Goal: Task Accomplishment & Management: Manage account settings

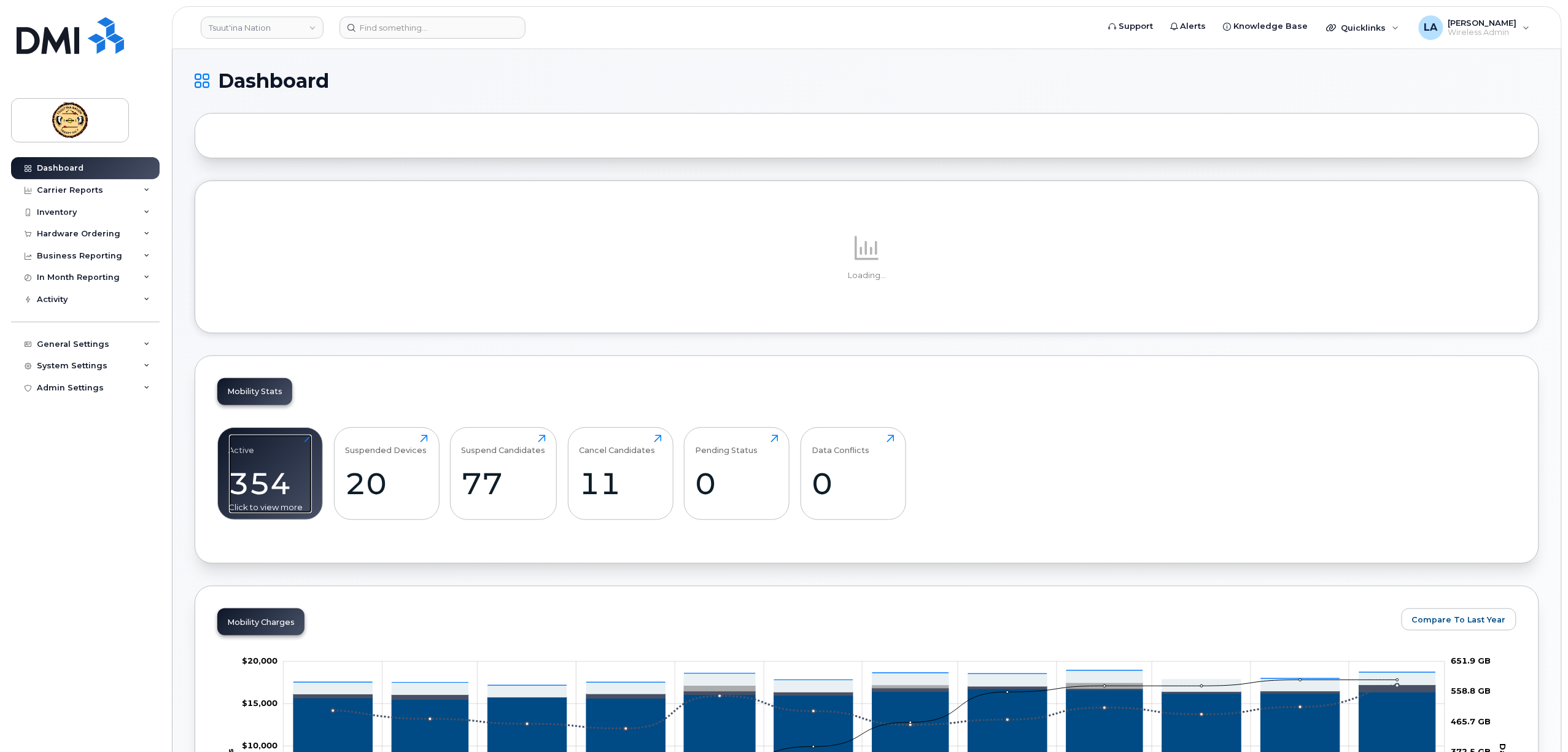
click at [256, 494] on div "354" at bounding box center [270, 483] width 83 height 36
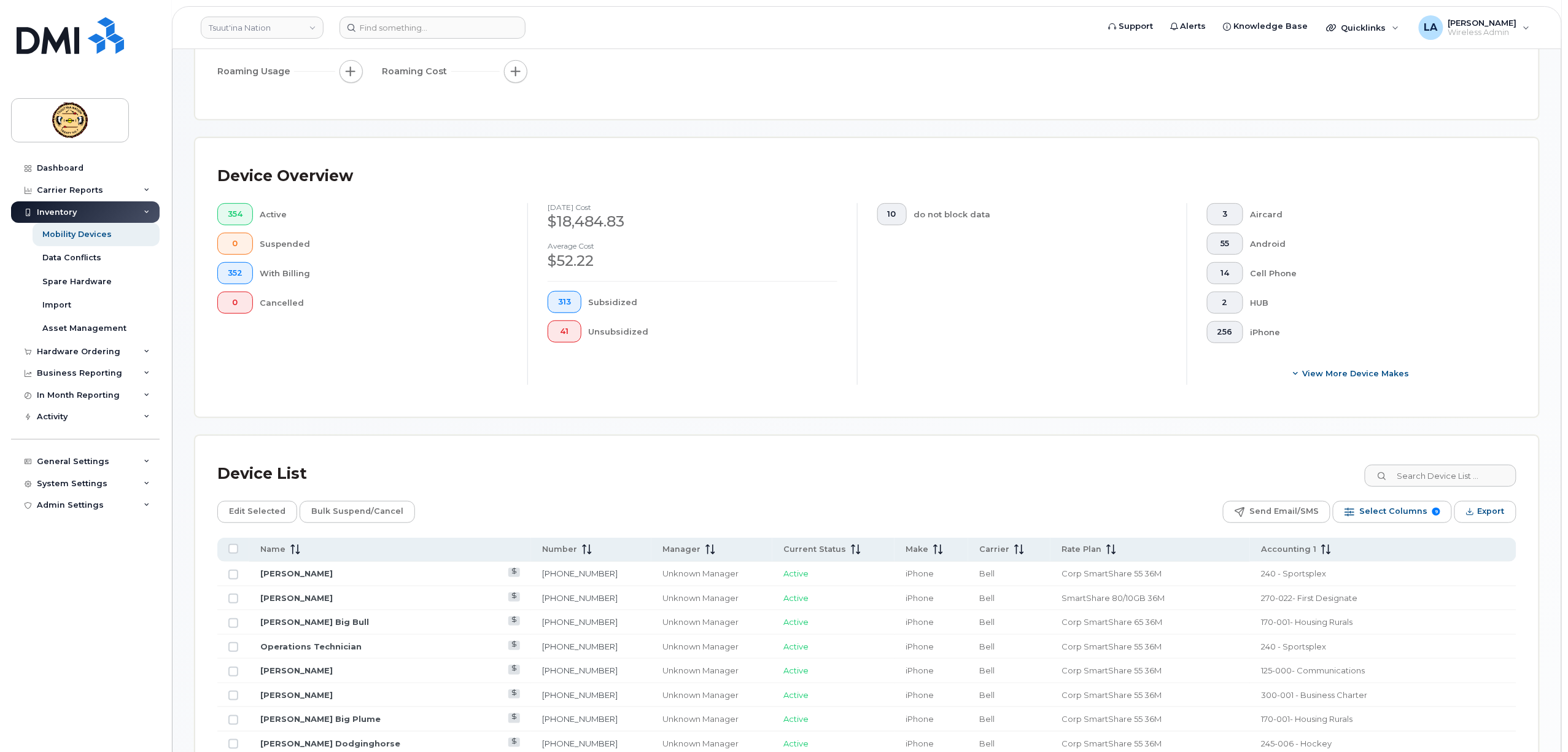
scroll to position [409, 0]
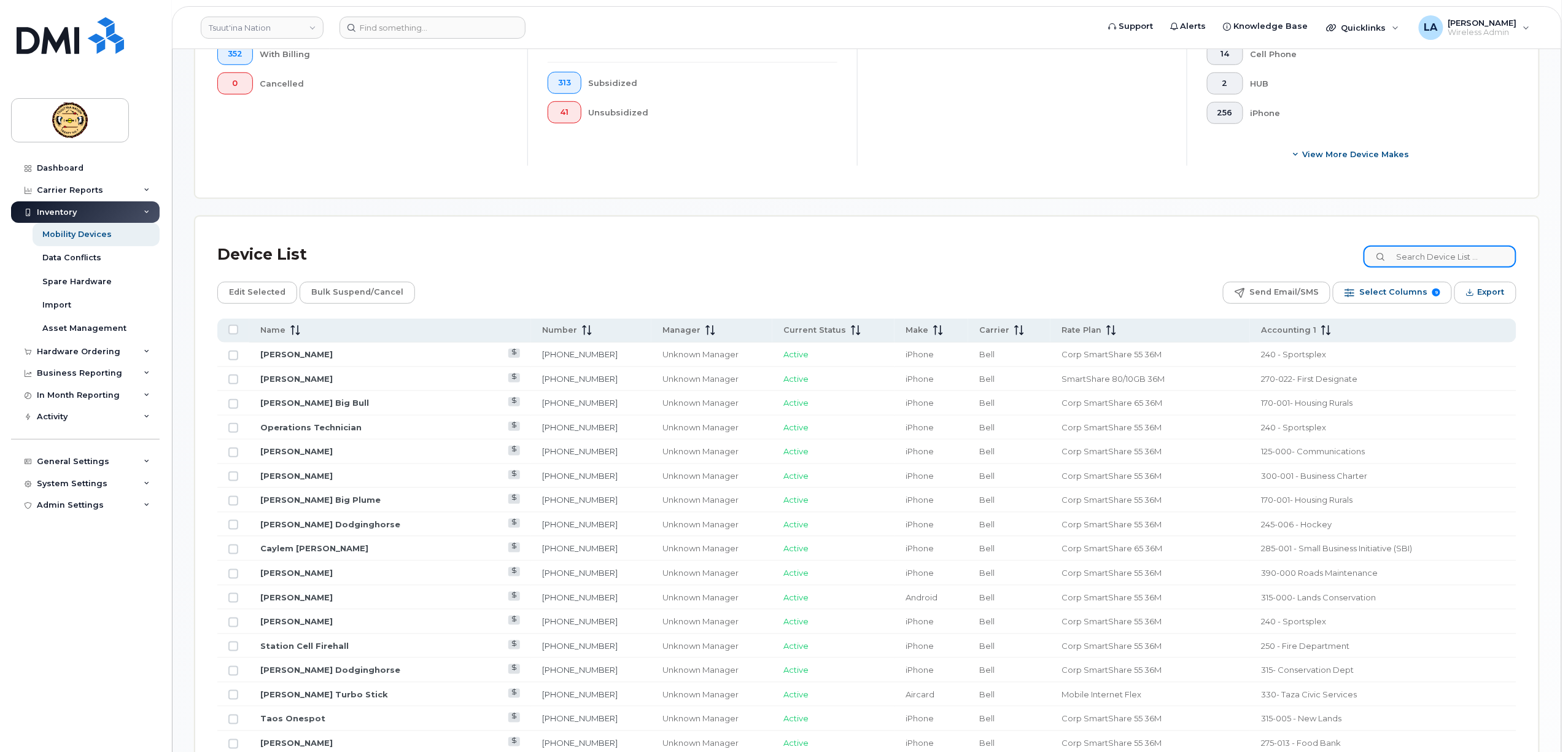
drag, startPoint x: 1466, startPoint y: 258, endPoint x: 1453, endPoint y: 261, distance: 13.3
click at [1466, 258] on input at bounding box center [1440, 256] width 153 height 22
paste input "4038351391"
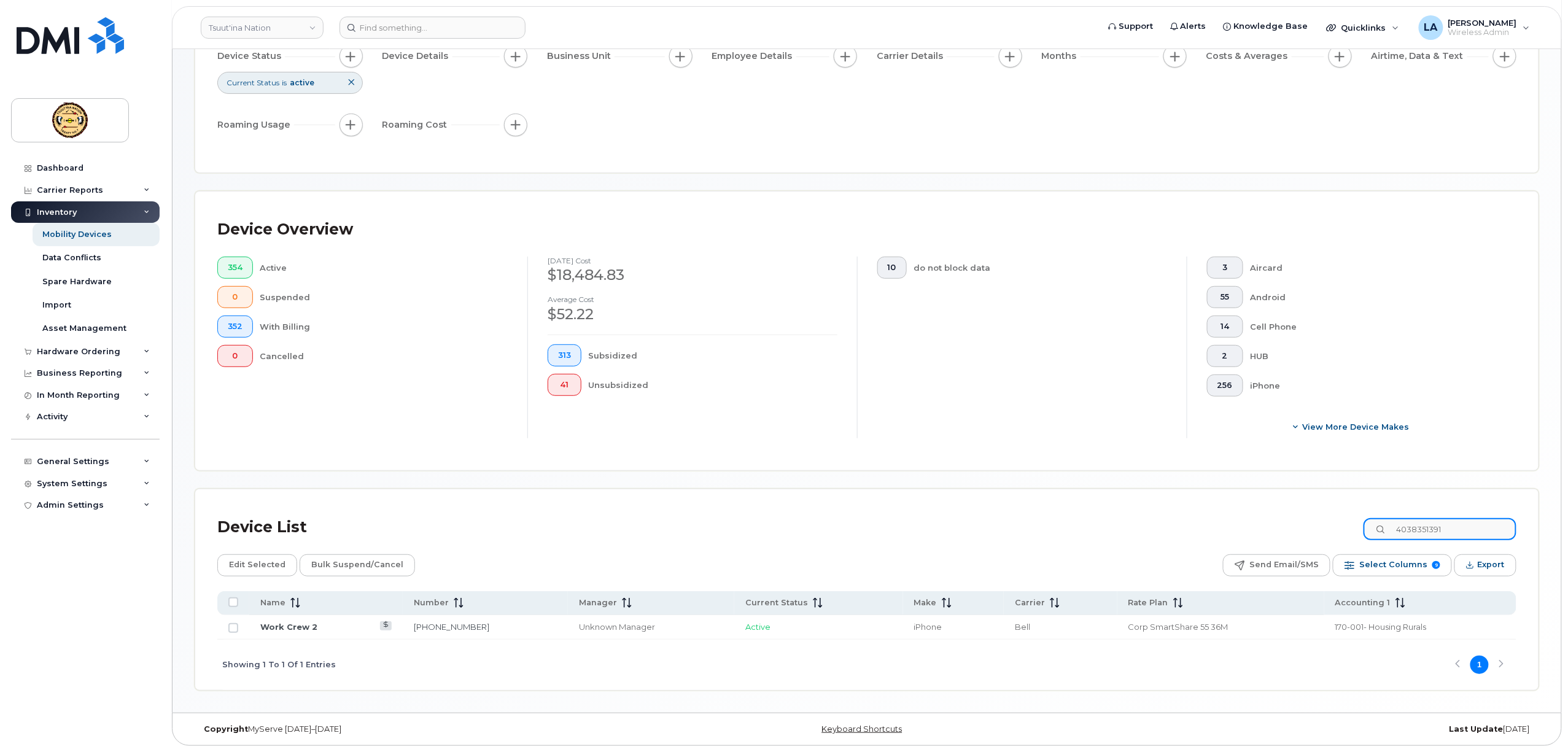
type input "4038351391"
click at [285, 627] on link "Work Crew 2" at bounding box center [289, 627] width 57 height 10
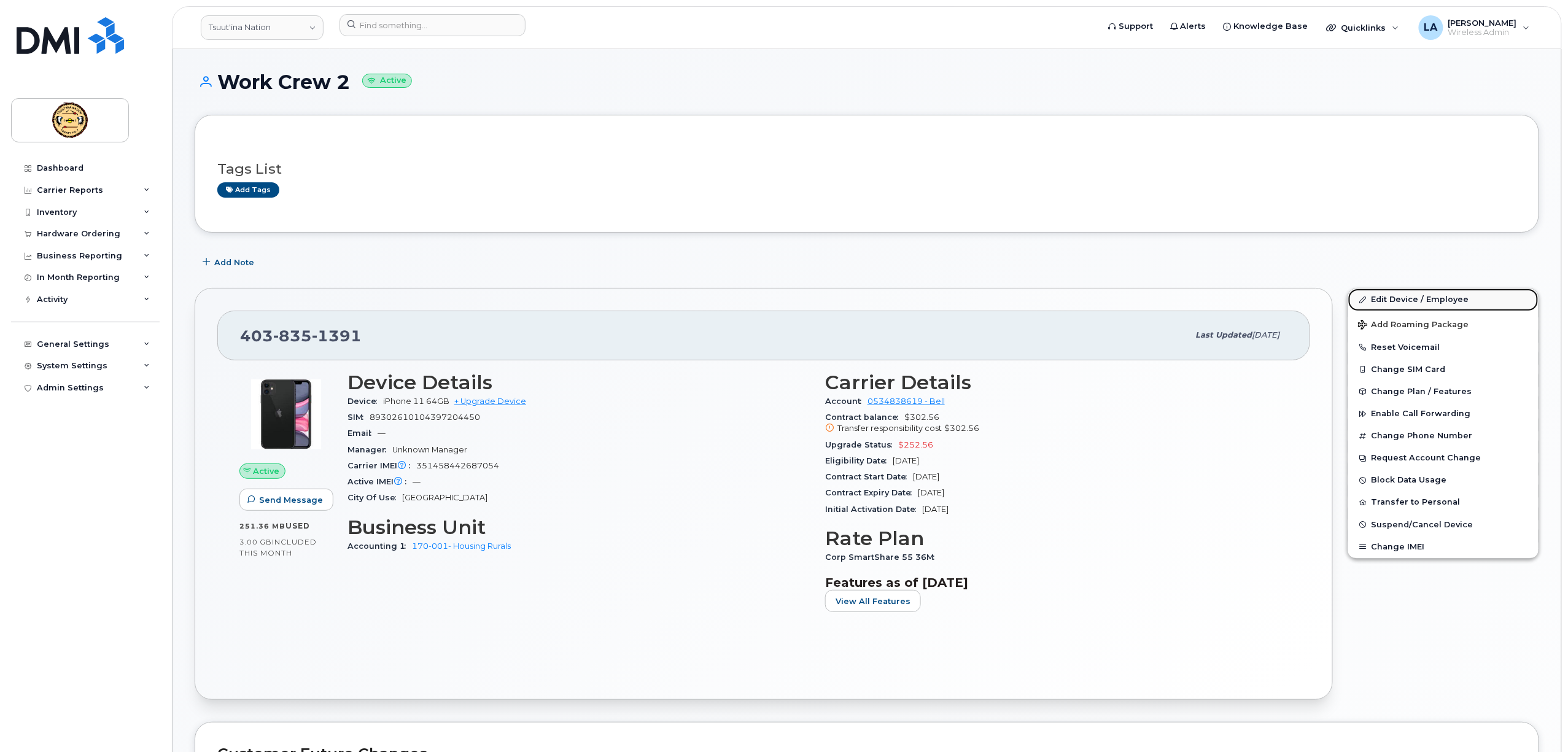
click at [1391, 298] on link "Edit Device / Employee" at bounding box center [1443, 300] width 190 height 22
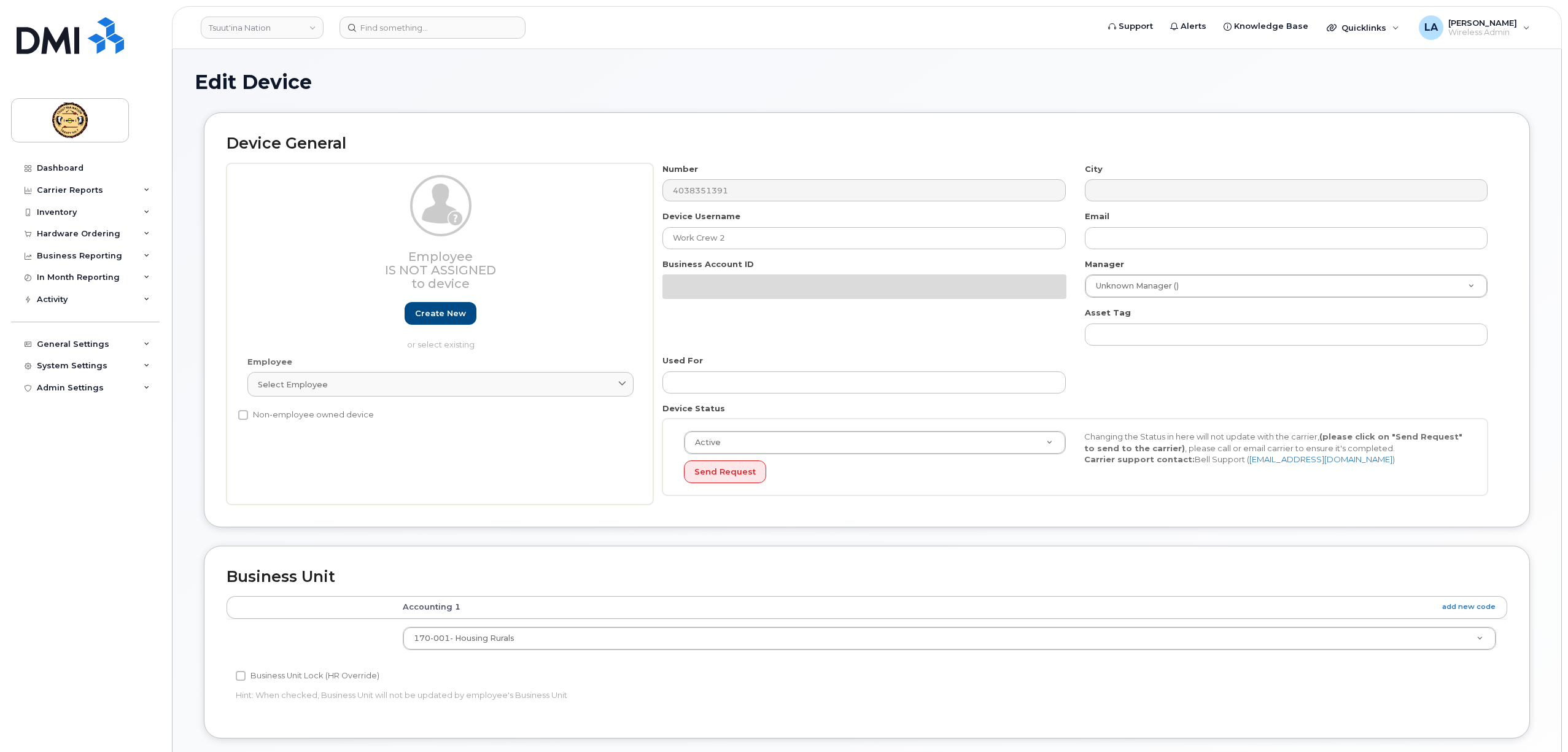
select select "273750"
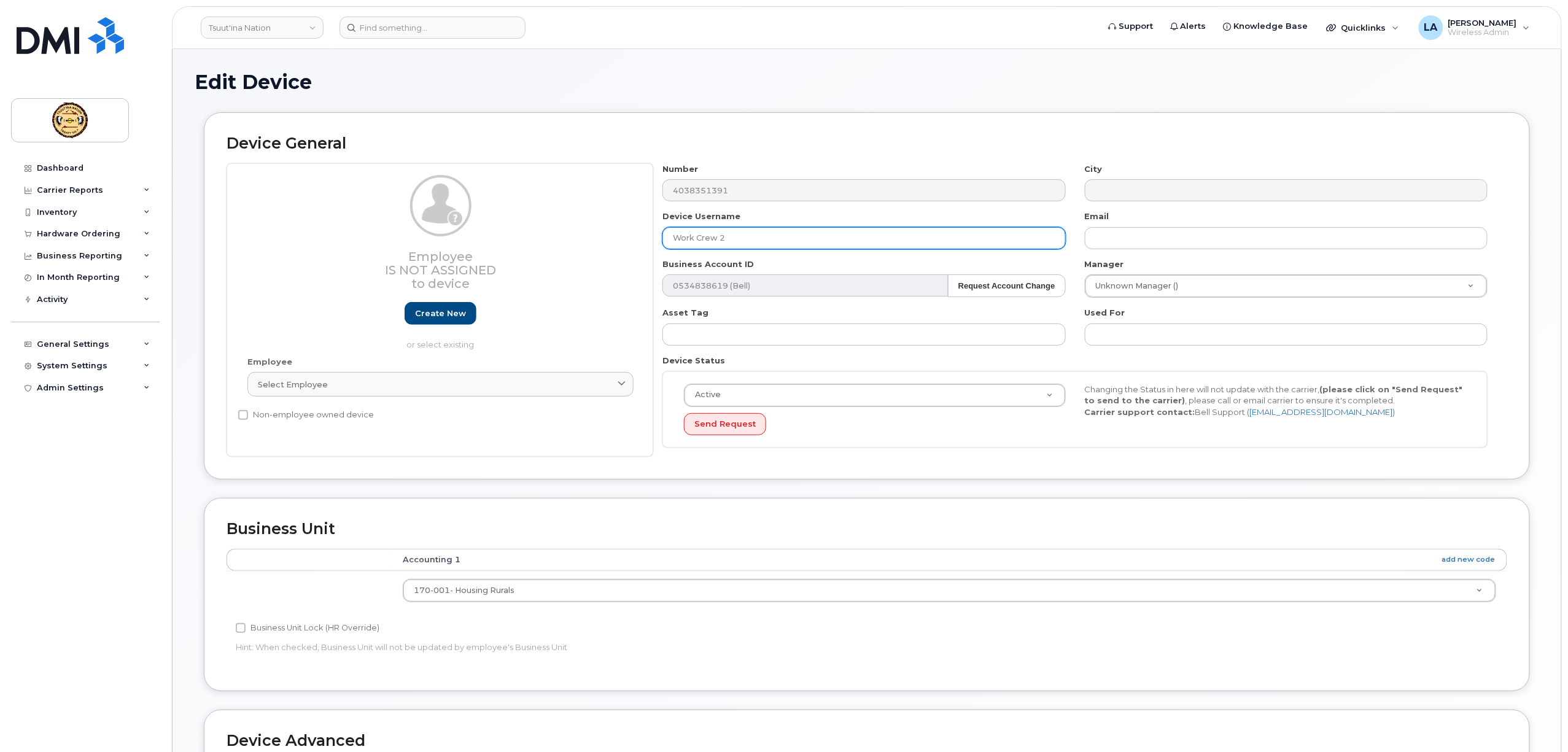
drag, startPoint x: 745, startPoint y: 240, endPoint x: 523, endPoint y: 239, distance: 222.0
click at [523, 239] on div "Employee Is not assigned to device Create new or select existing Employee Selec…" at bounding box center [867, 311] width 1281 height 294
type input "ADAM"
click at [754, 246] on input "ADAM" at bounding box center [863, 238] width 402 height 22
drag, startPoint x: 582, startPoint y: 247, endPoint x: 526, endPoint y: 251, distance: 56.1
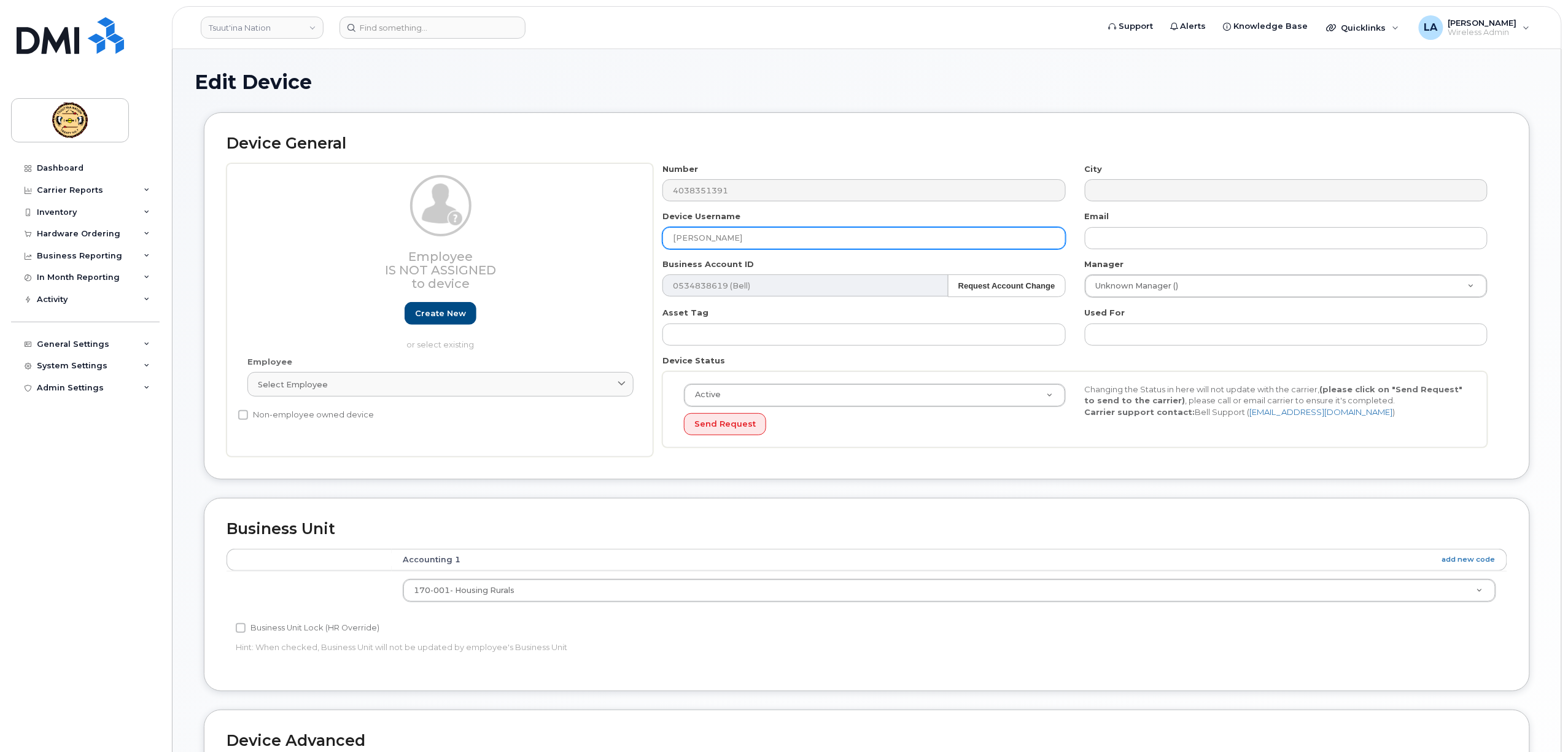
click at [528, 251] on div "Employee Is not assigned to device Create new or select existing Employee Selec…" at bounding box center [867, 311] width 1281 height 294
paste input "[PERSON_NAME]"
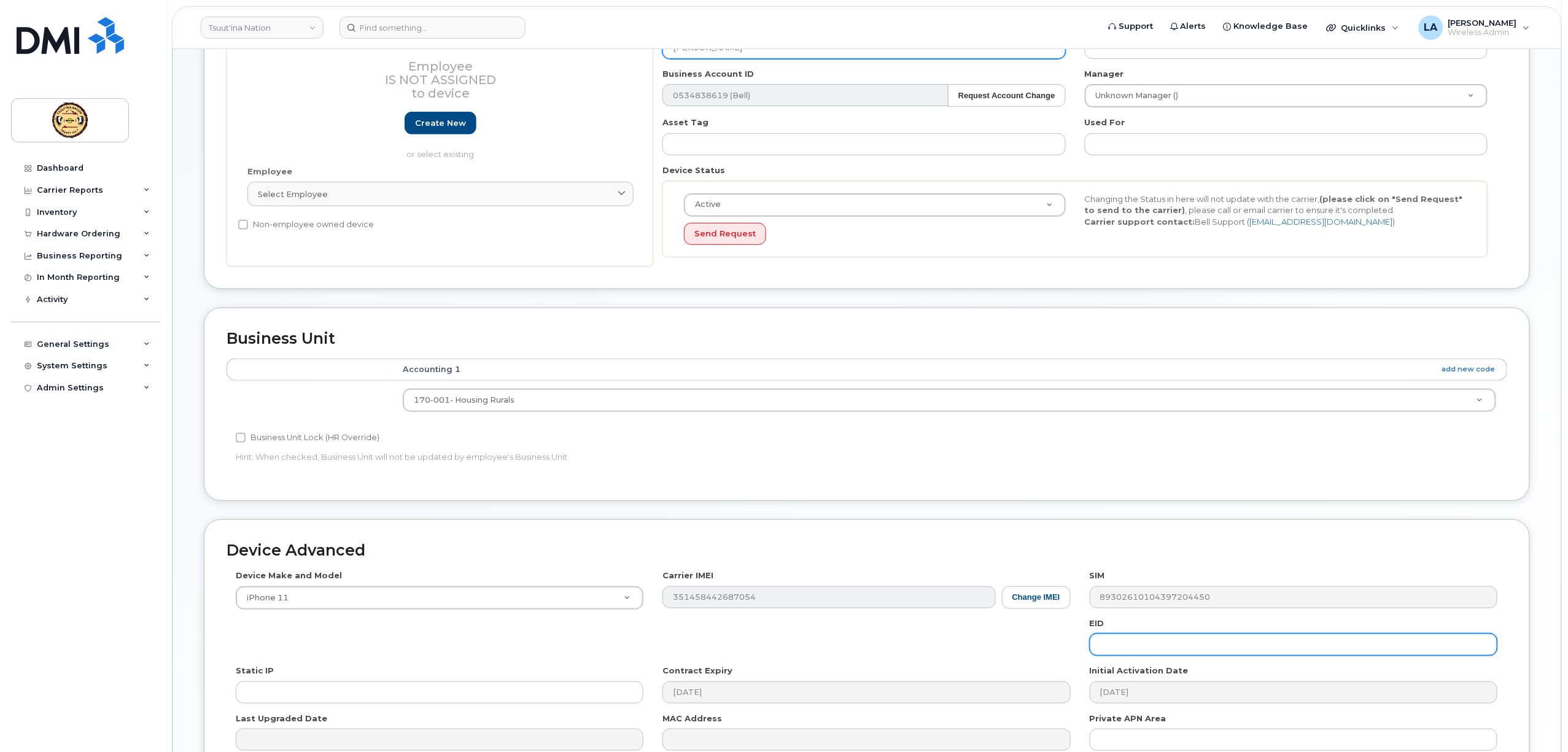
scroll to position [328, 0]
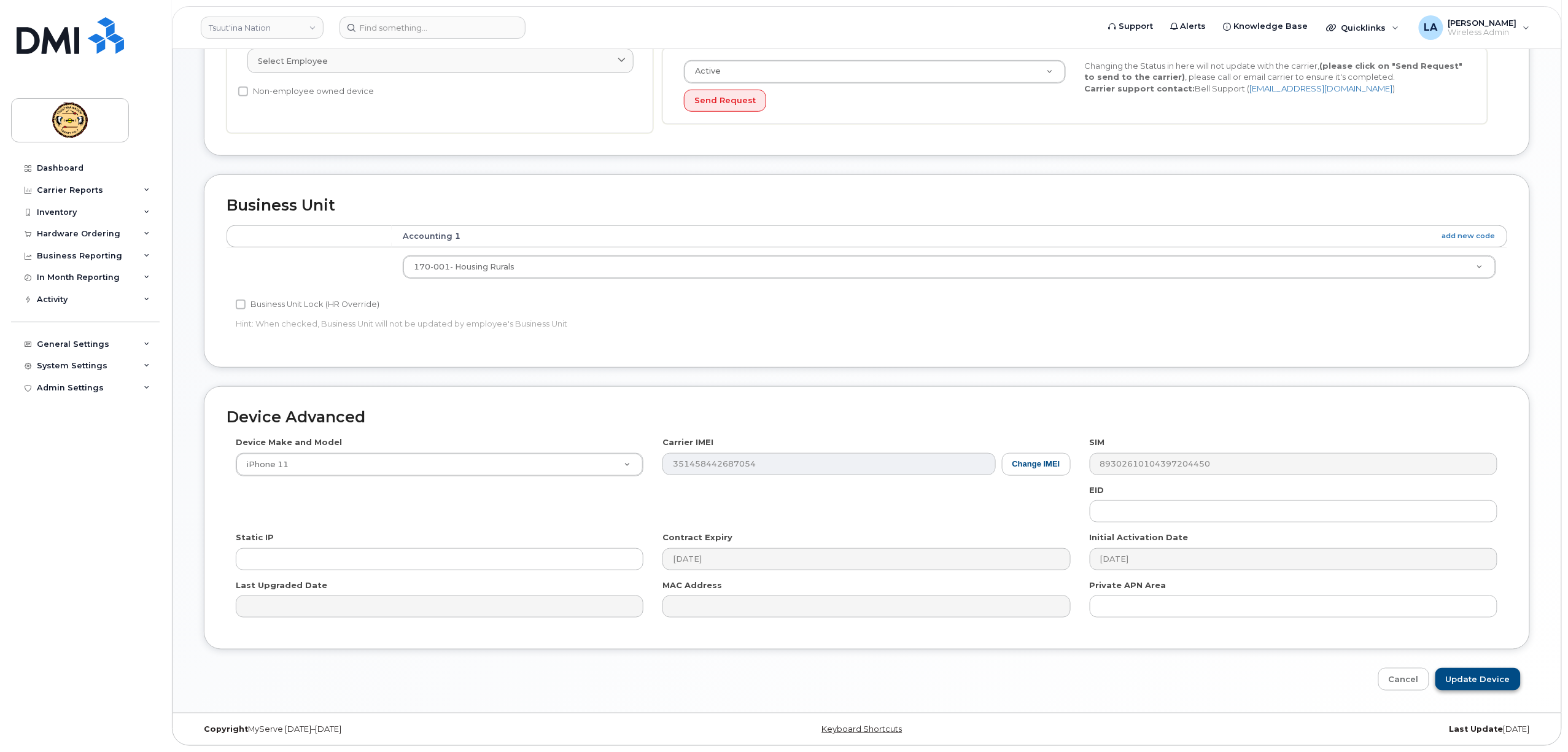
type input "ADAM MCLVOR"
click at [1488, 680] on input "Update Device" at bounding box center [1478, 678] width 85 height 23
type input "Saving..."
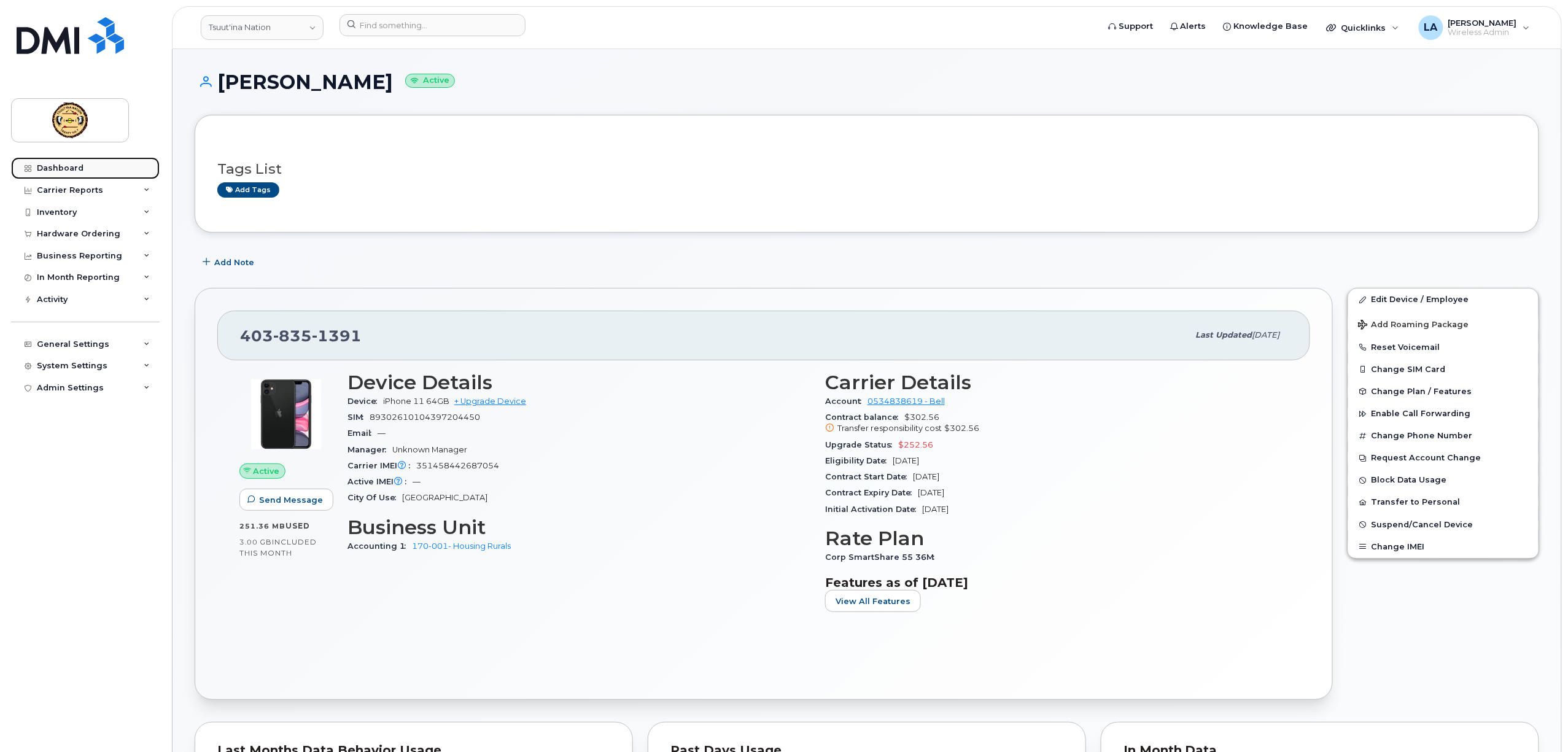
click at [52, 172] on div "Dashboard" at bounding box center [60, 168] width 46 height 10
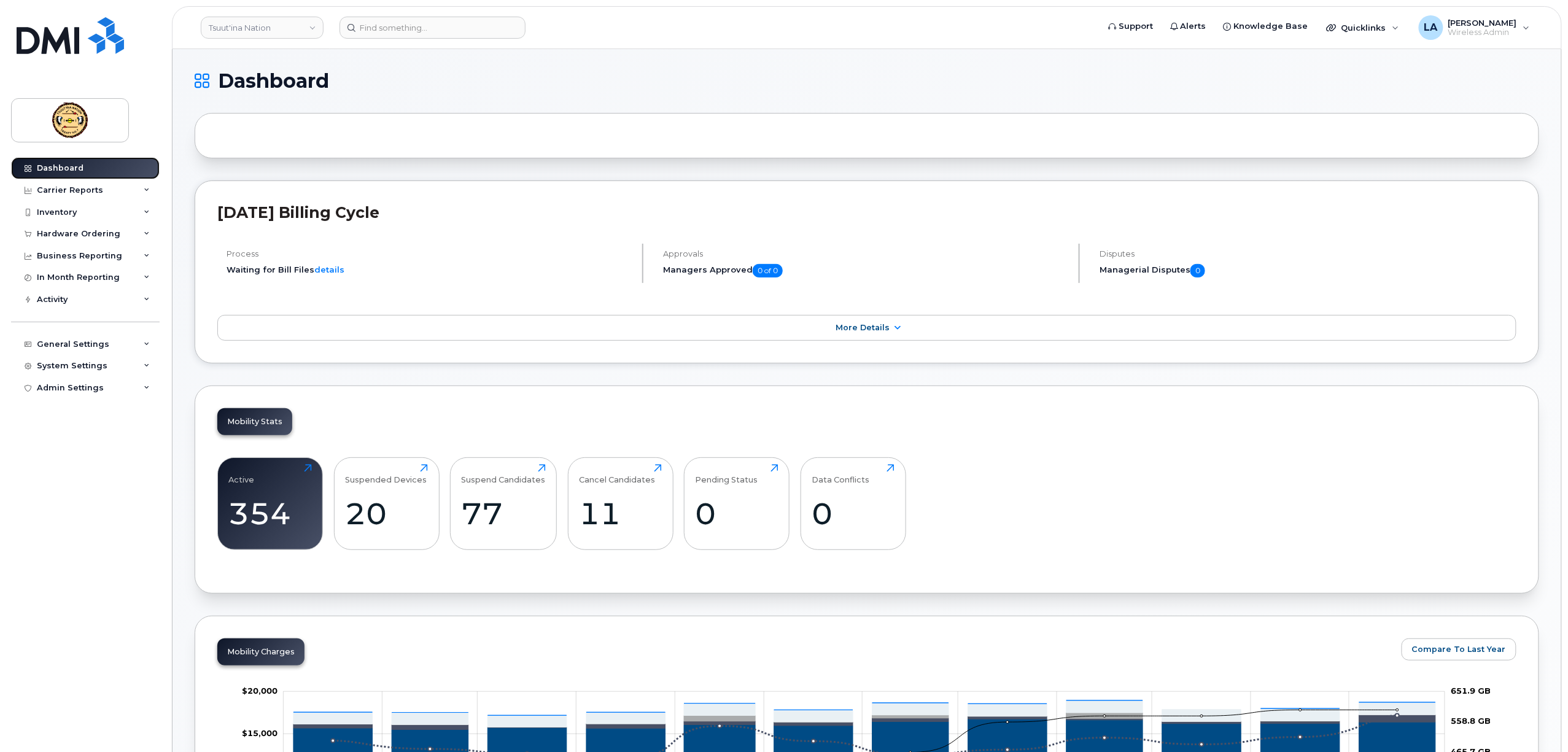
click at [74, 165] on div "Dashboard" at bounding box center [60, 168] width 46 height 10
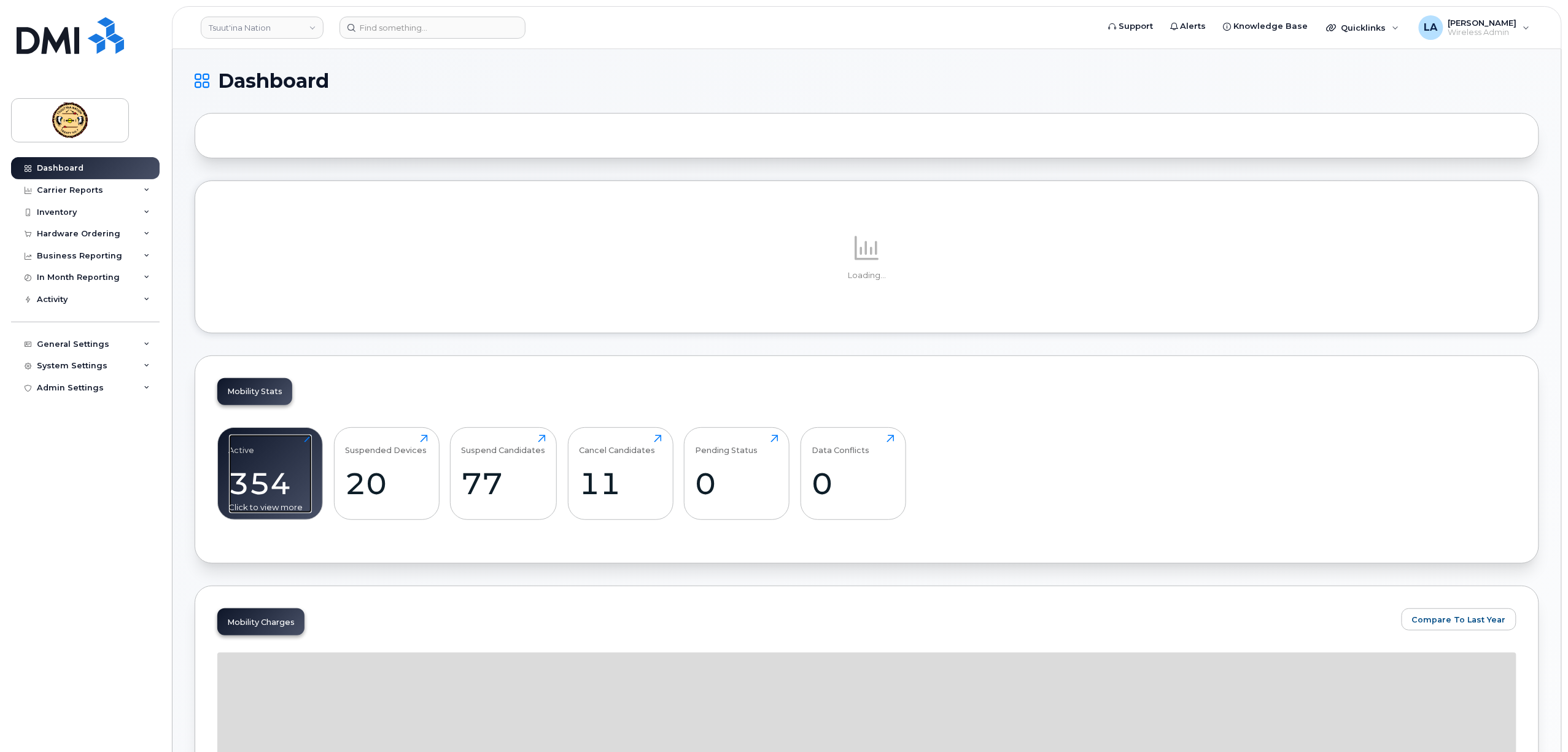
click at [271, 479] on div "354" at bounding box center [270, 483] width 83 height 36
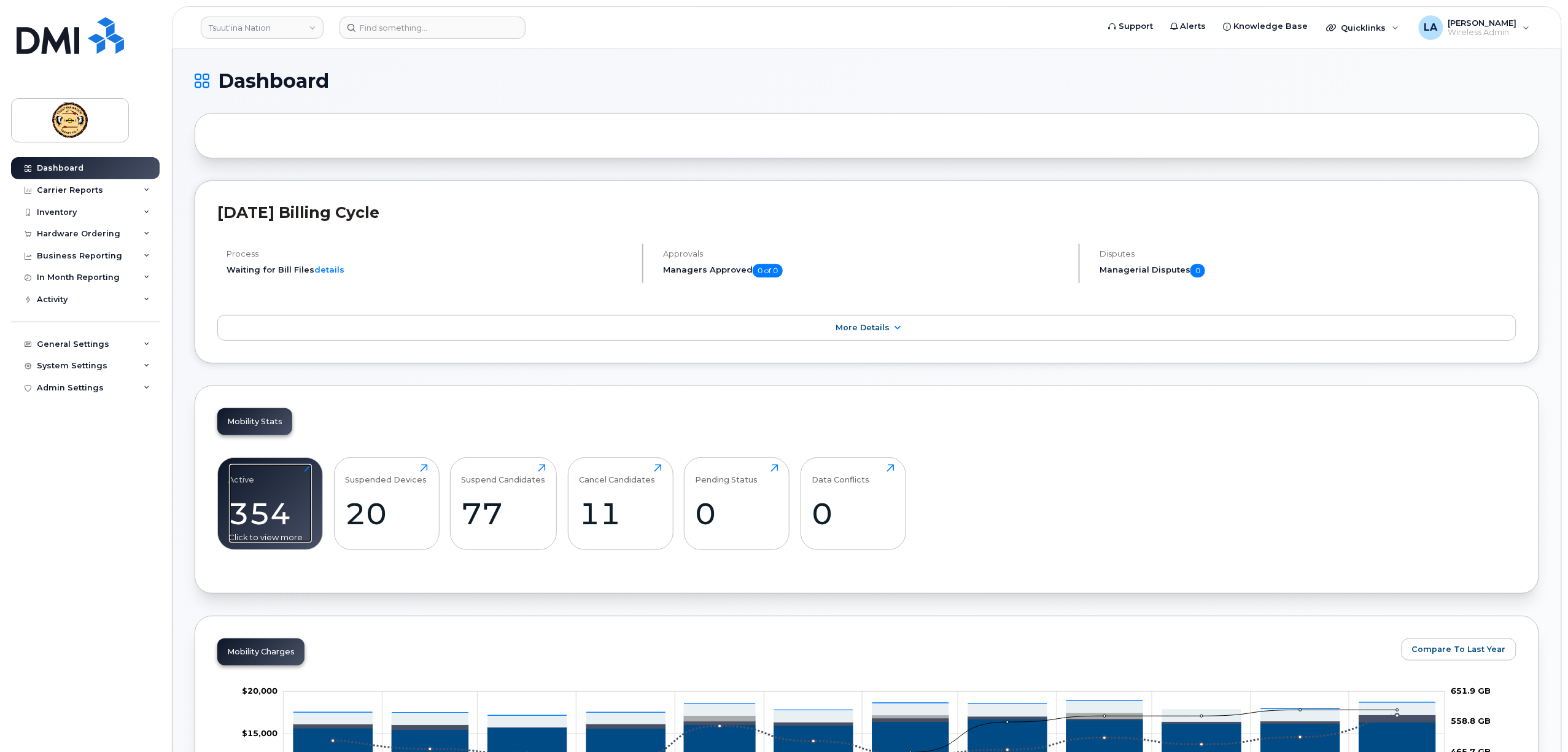
click at [270, 509] on div "354" at bounding box center [270, 513] width 83 height 36
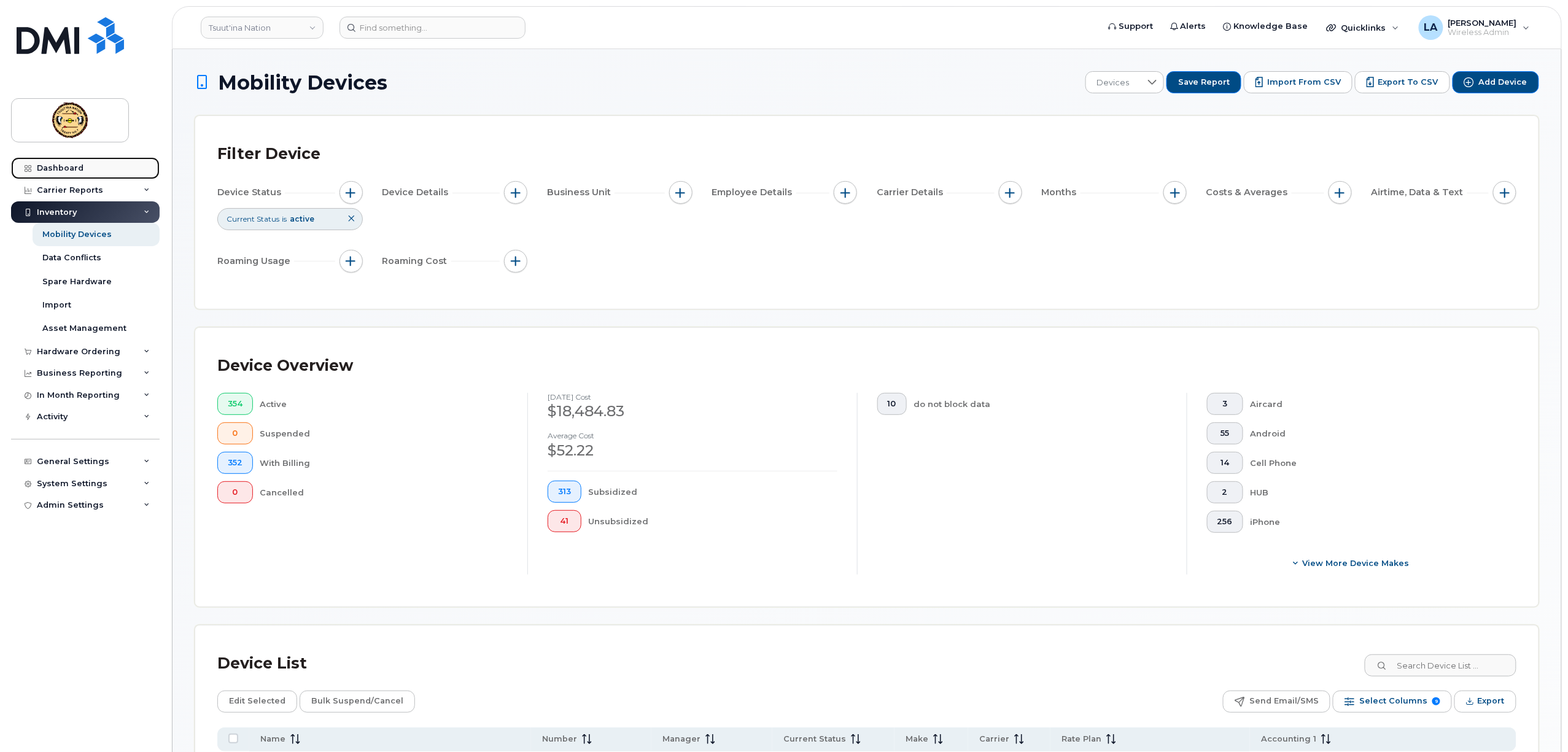
click at [67, 164] on div "Dashboard" at bounding box center [60, 168] width 46 height 10
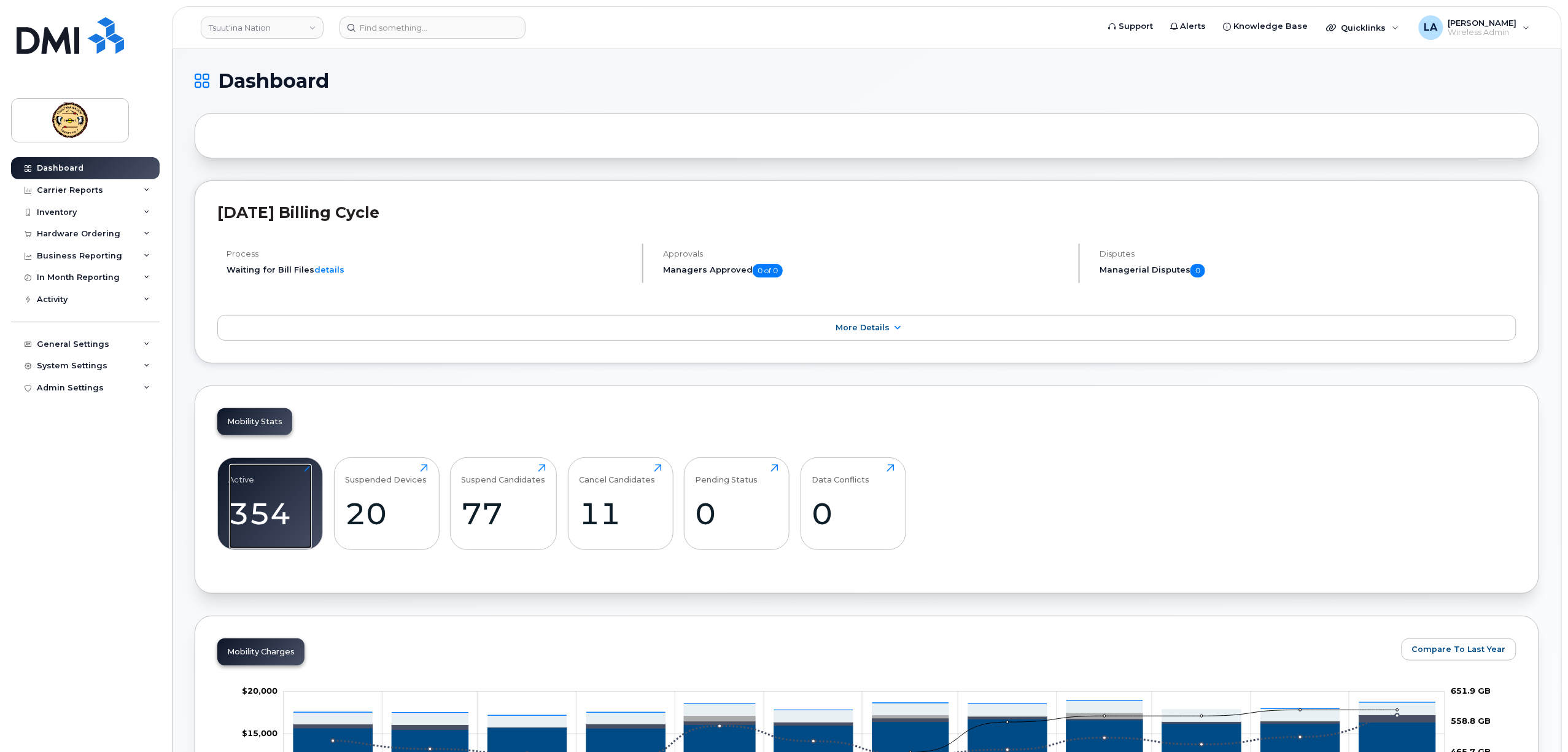
drag, startPoint x: 280, startPoint y: 521, endPoint x: 888, endPoint y: 428, distance: 615.1
click at [280, 520] on div "354" at bounding box center [270, 513] width 83 height 36
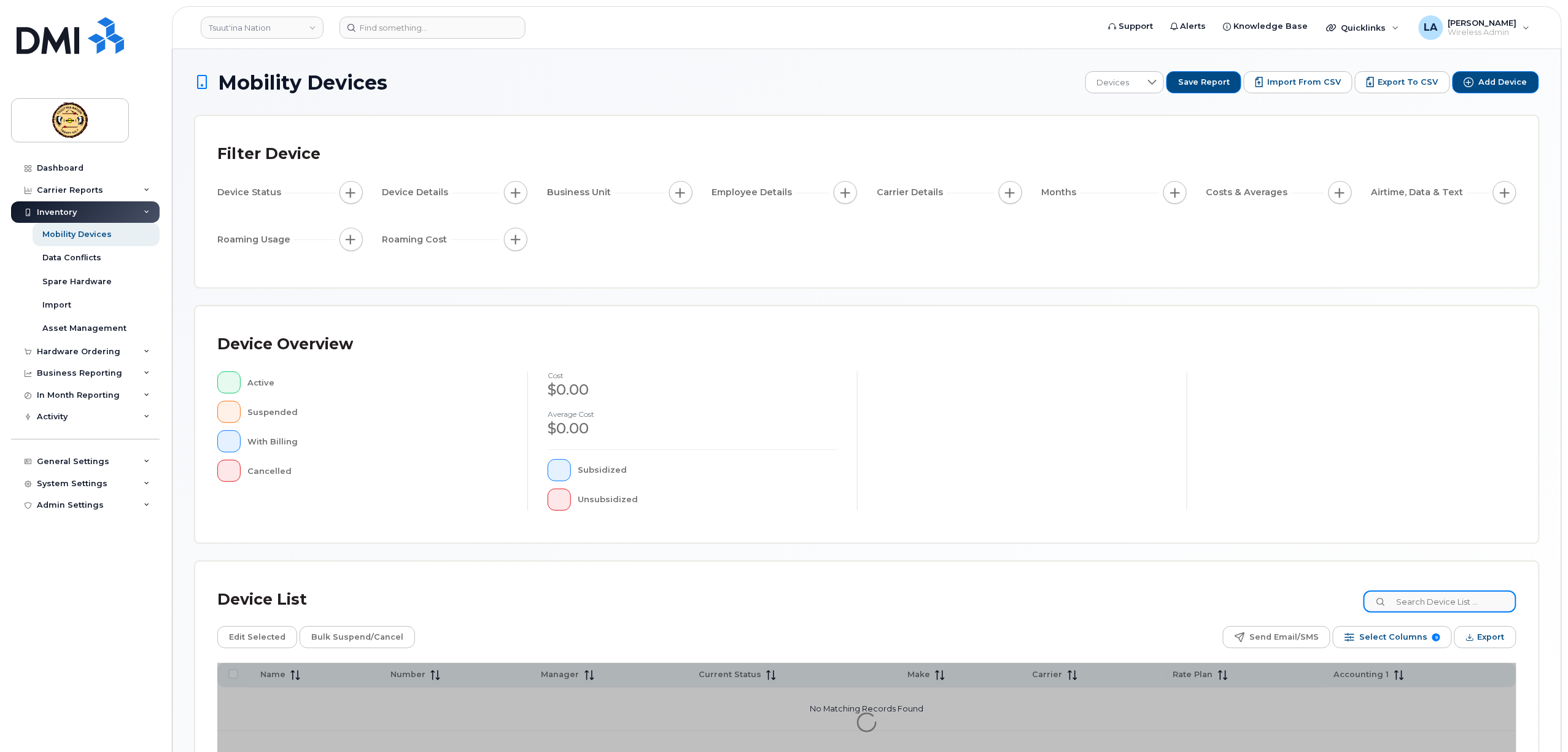
click at [1447, 605] on input at bounding box center [1440, 601] width 153 height 22
paste input "[PHONE_NUMBER]"
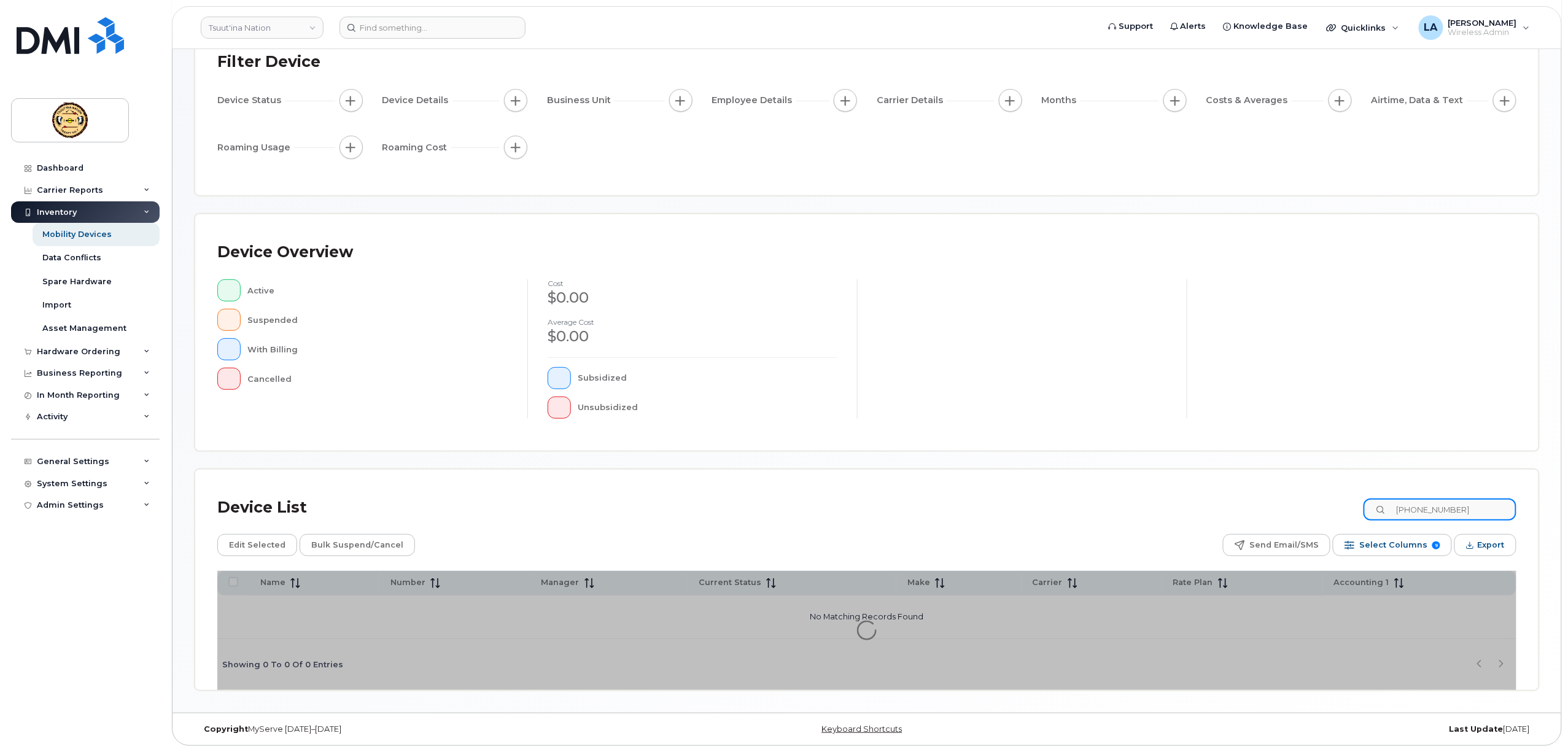
scroll to position [94, 0]
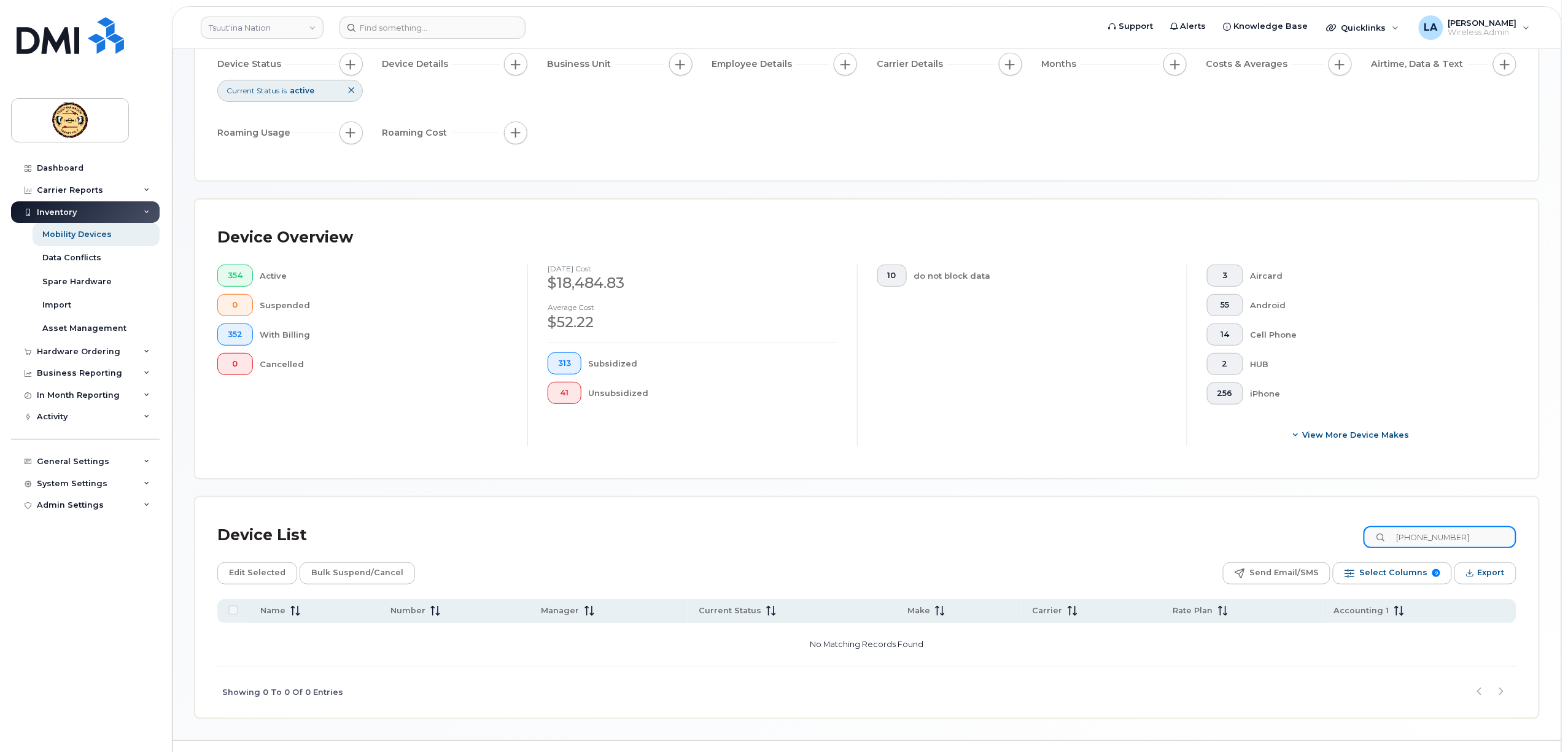
scroll to position [158, 0]
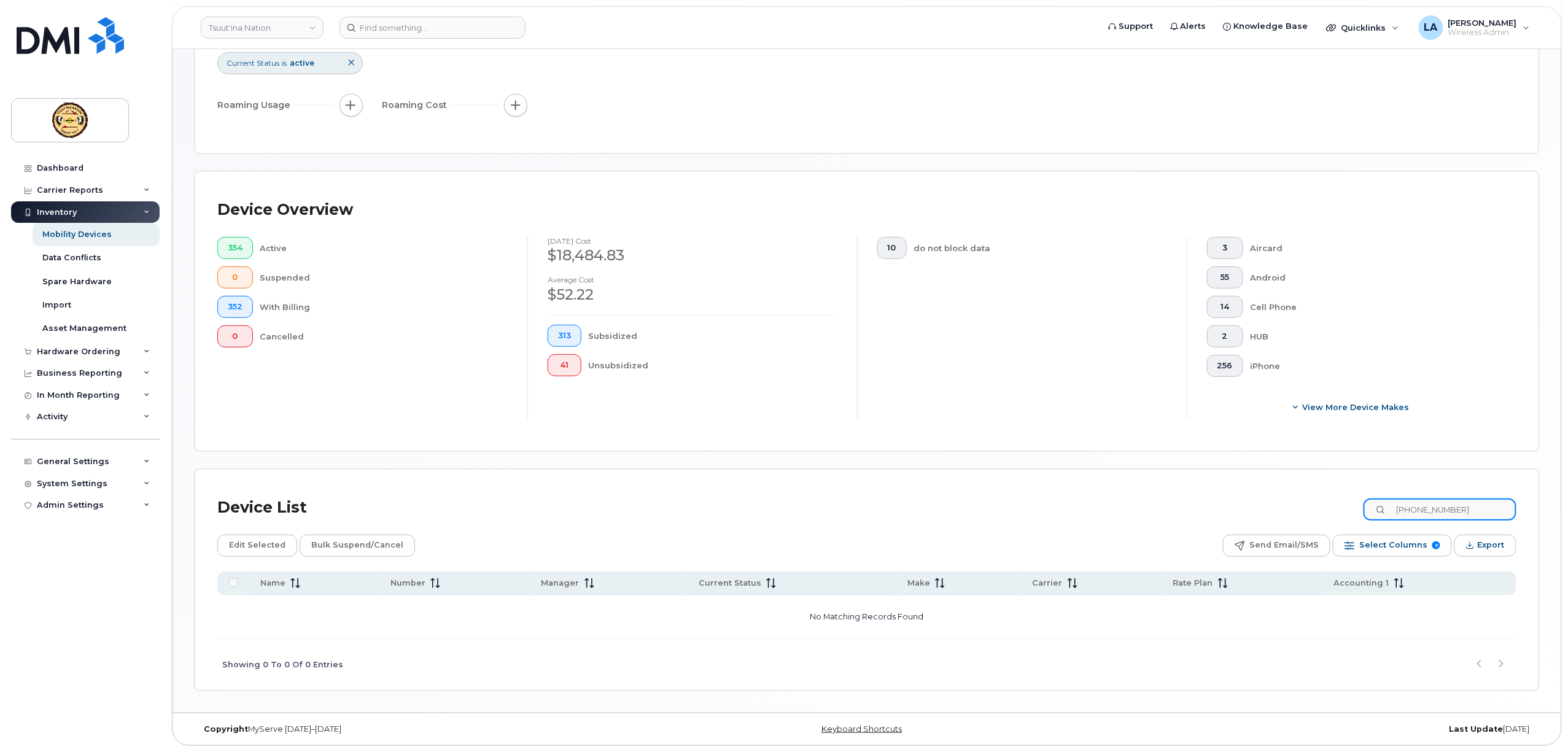
click at [1414, 509] on input "[PHONE_NUMBER]" at bounding box center [1440, 510] width 153 height 22
drag, startPoint x: 1485, startPoint y: 504, endPoint x: 1316, endPoint y: 504, distance: 169.0
click at [1316, 504] on div "Device List [PHONE_NUMBER]" at bounding box center [867, 507] width 1299 height 32
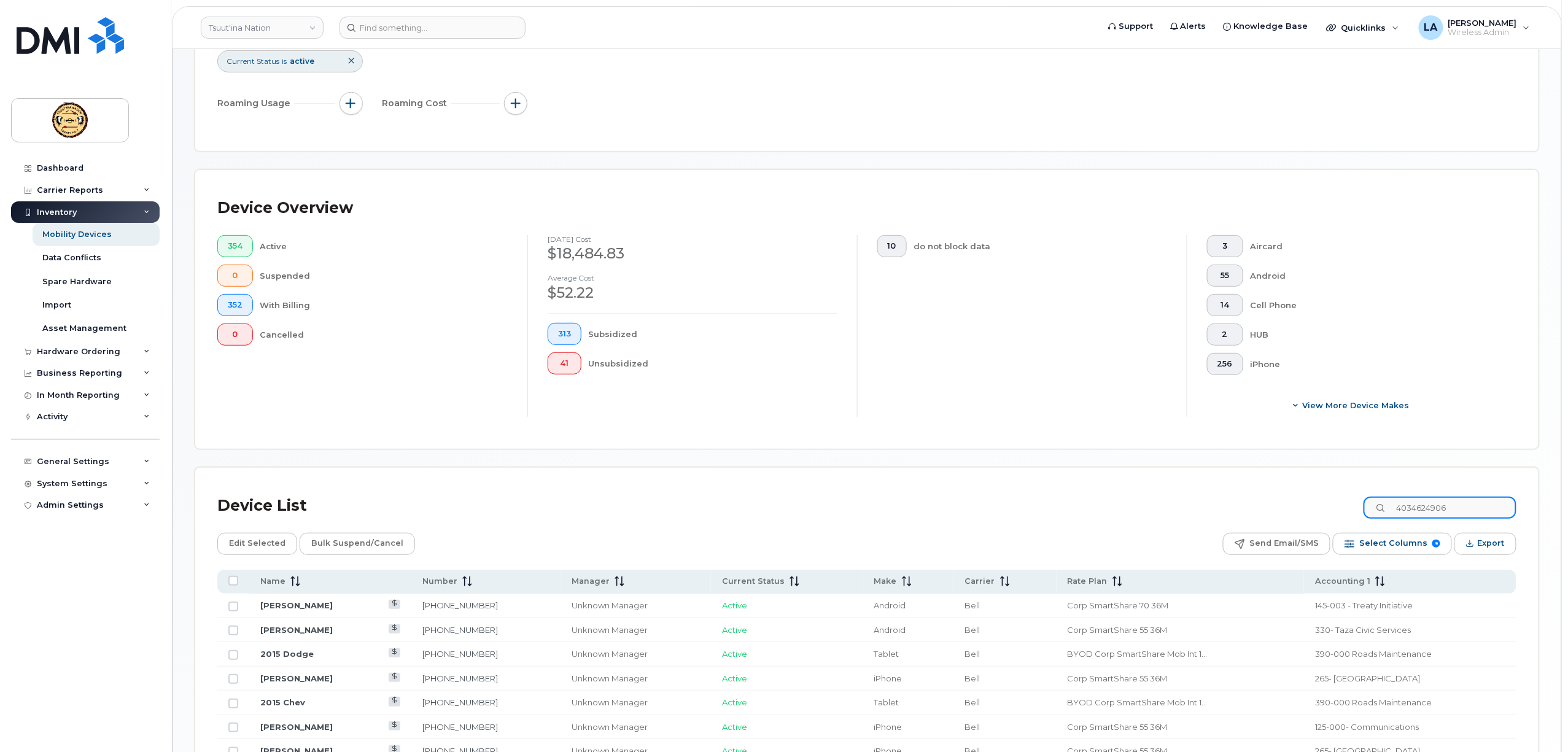
type input "4034624906"
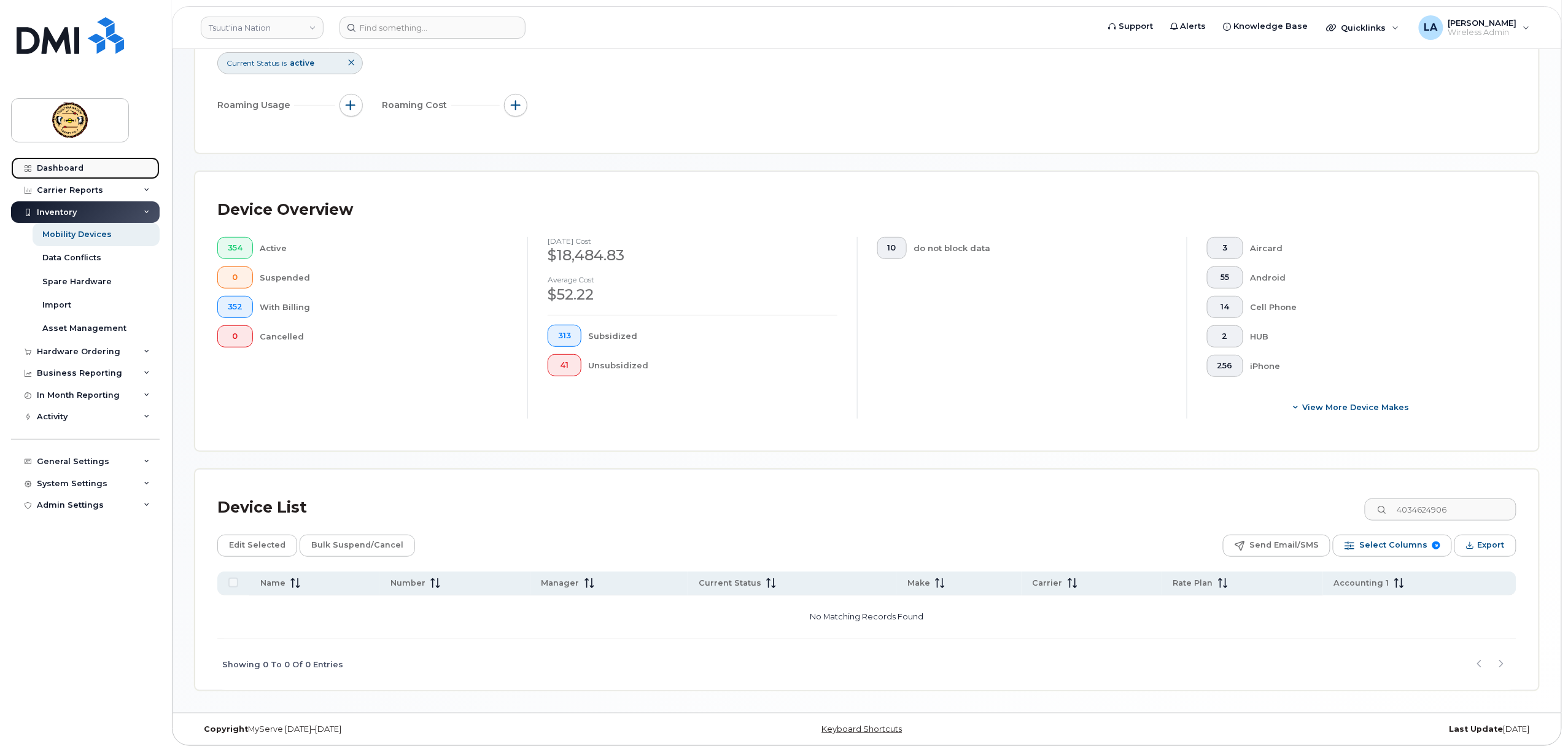
click at [54, 163] on link "Dashboard" at bounding box center [85, 168] width 149 height 22
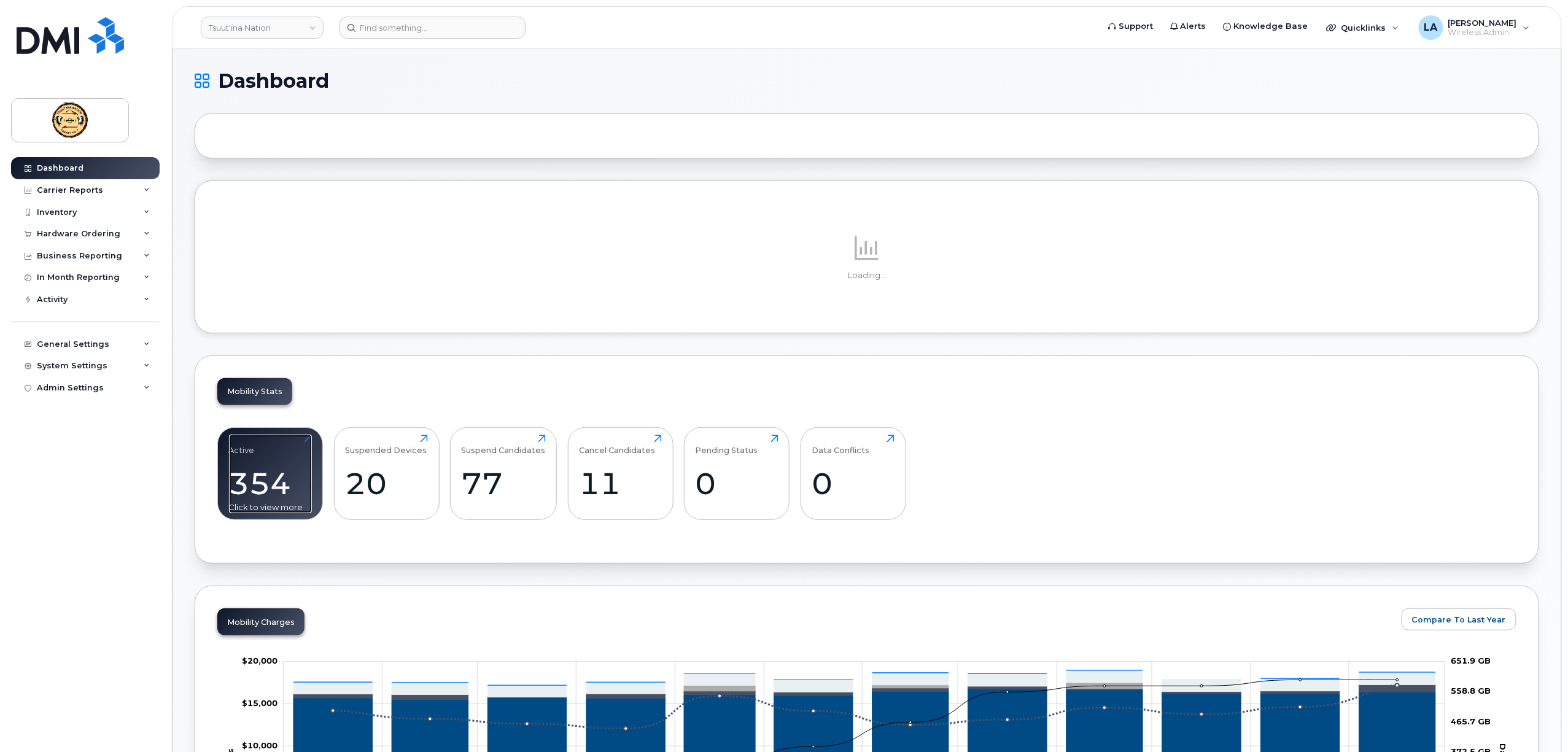
click at [283, 475] on div "354" at bounding box center [270, 483] width 83 height 36
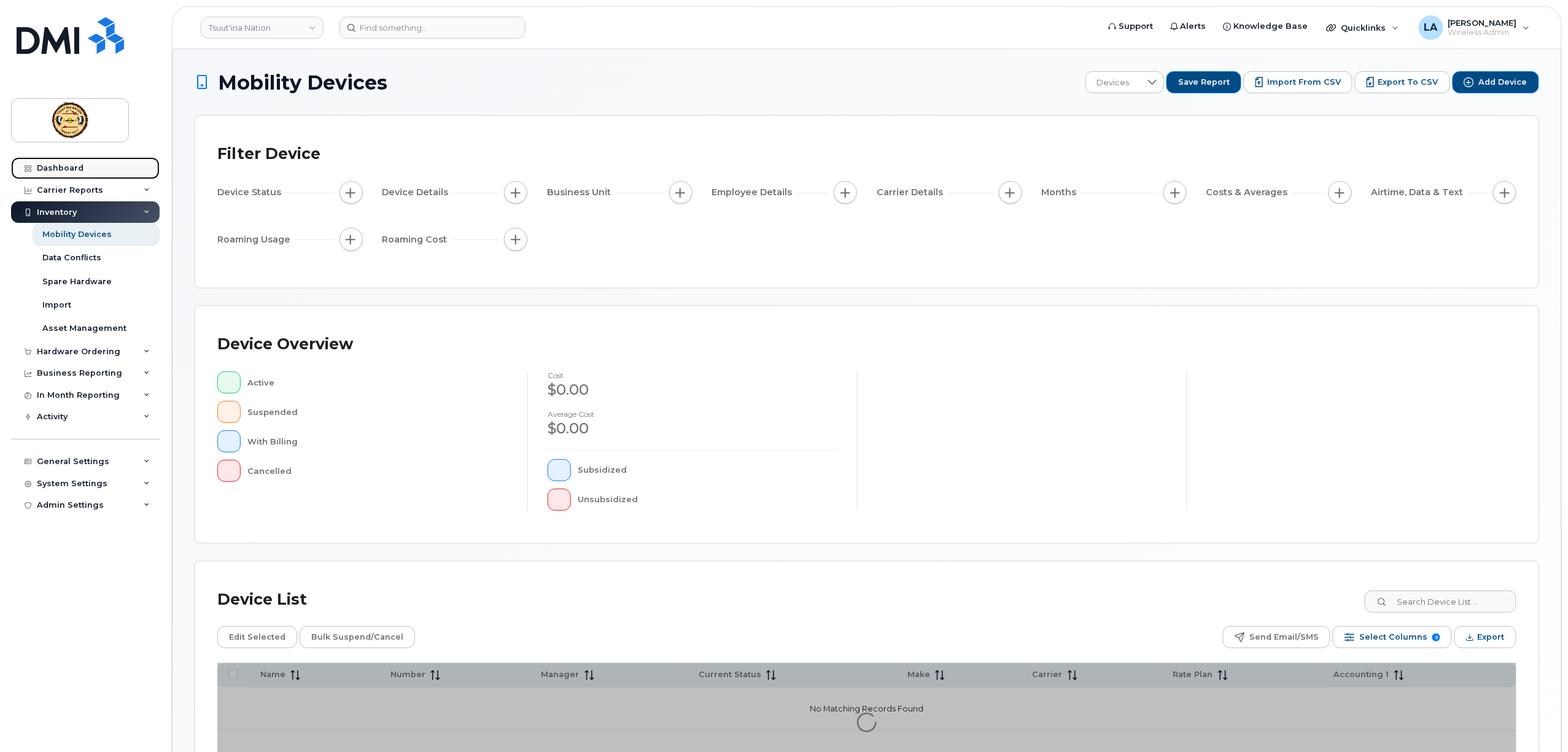
click at [55, 167] on div "Dashboard" at bounding box center [60, 168] width 46 height 10
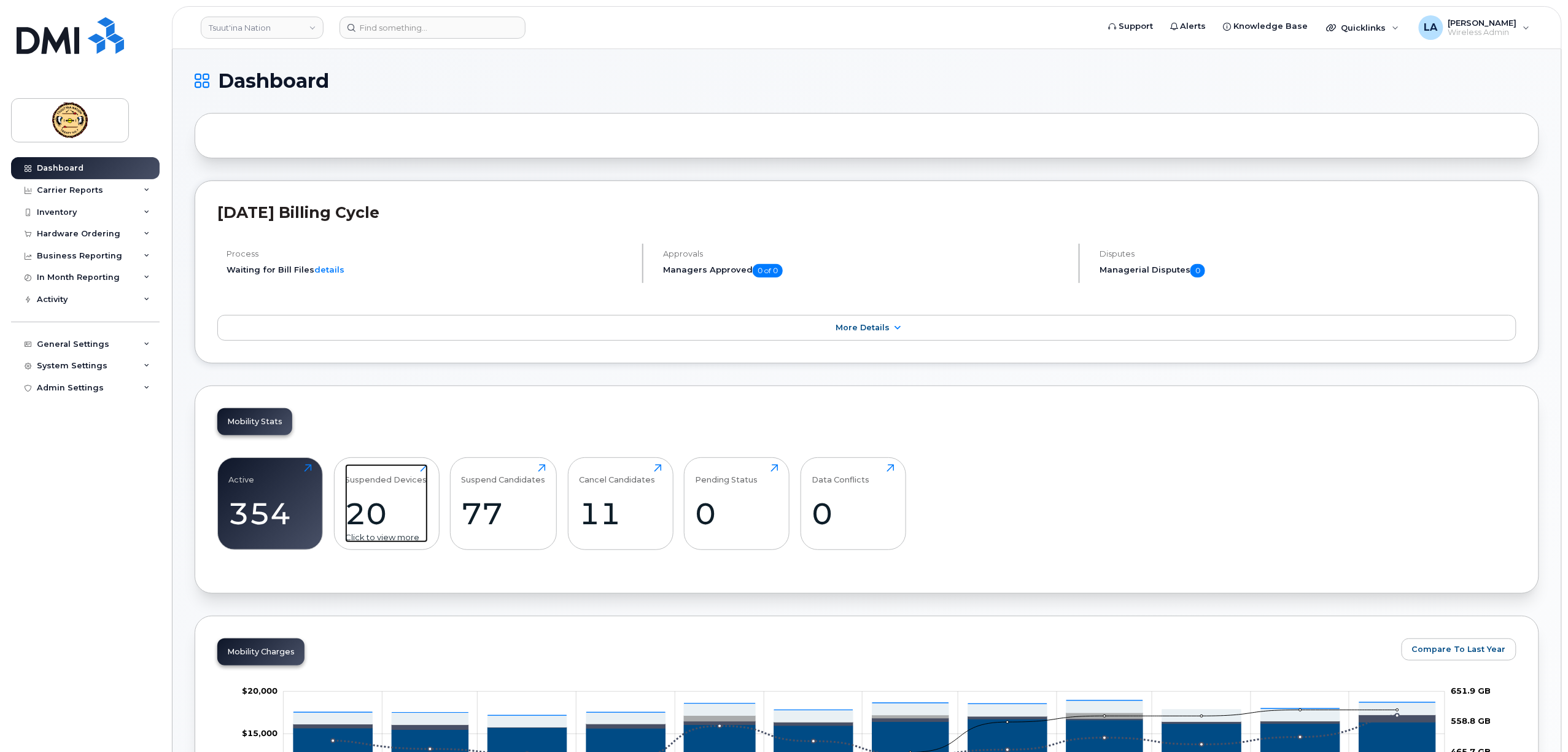
click at [363, 511] on div "20" at bounding box center [386, 513] width 83 height 36
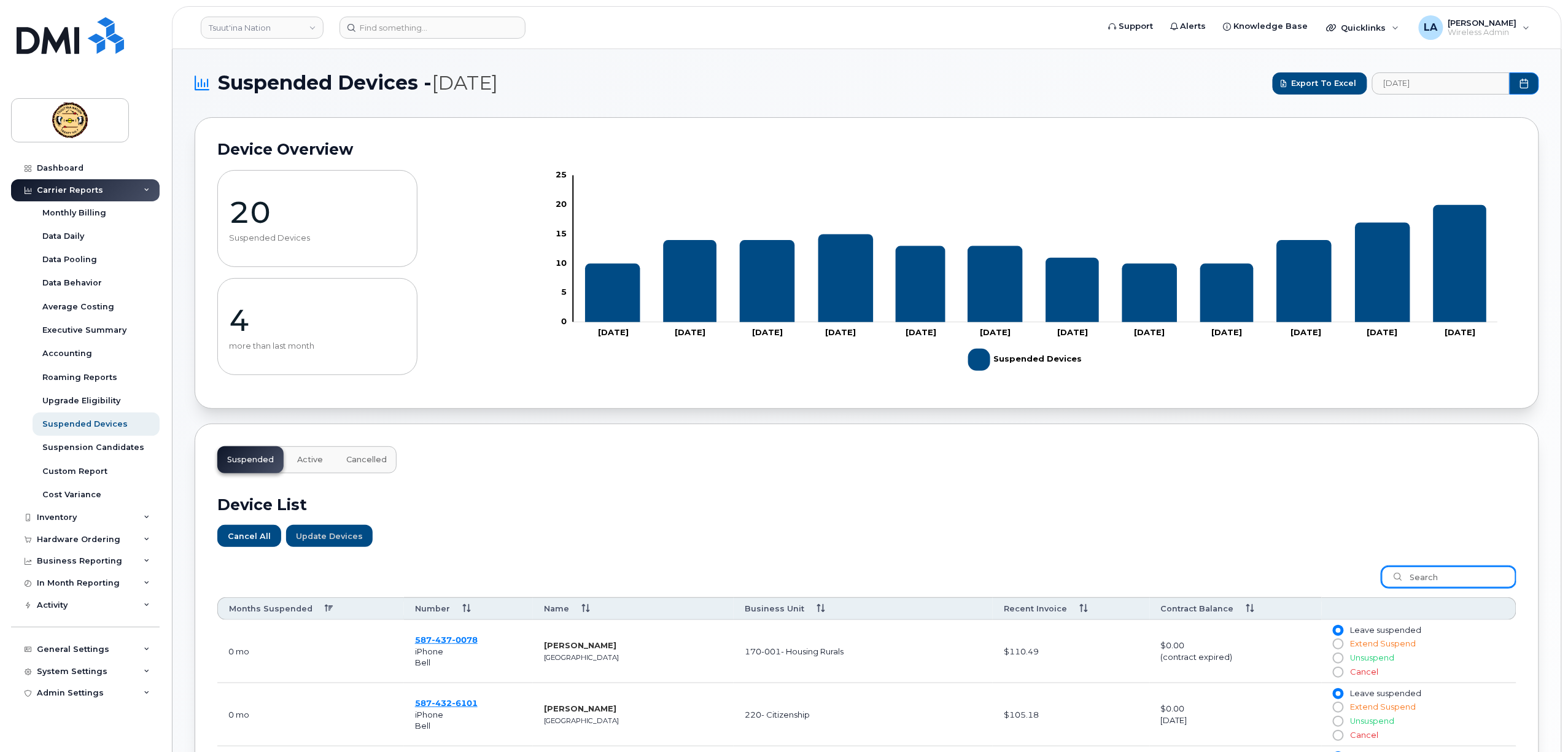
click at [1442, 578] on input "search" at bounding box center [1448, 577] width 135 height 22
paste input "4034624906"
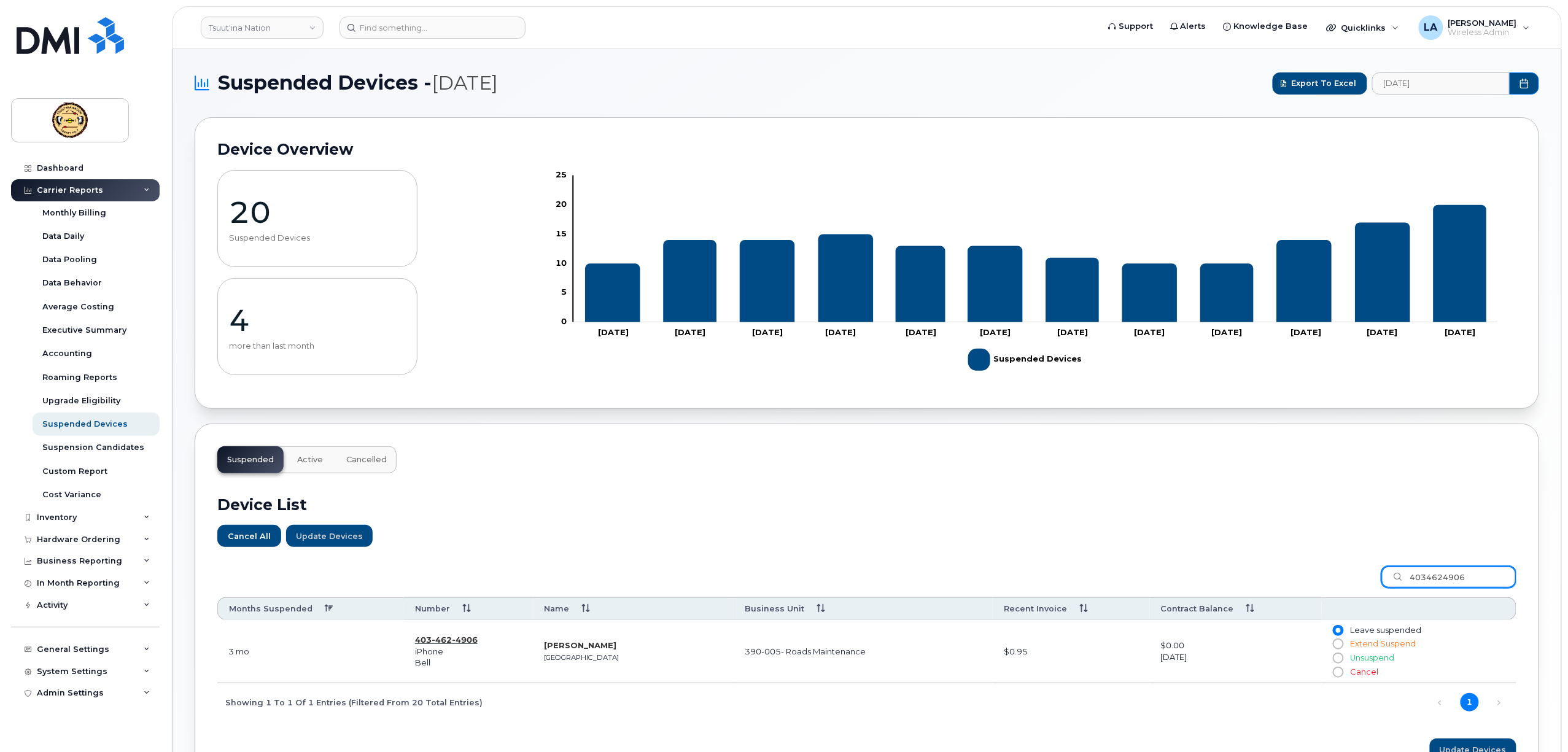
type input "4034624906"
click at [455, 643] on span "4906" at bounding box center [464, 639] width 25 height 10
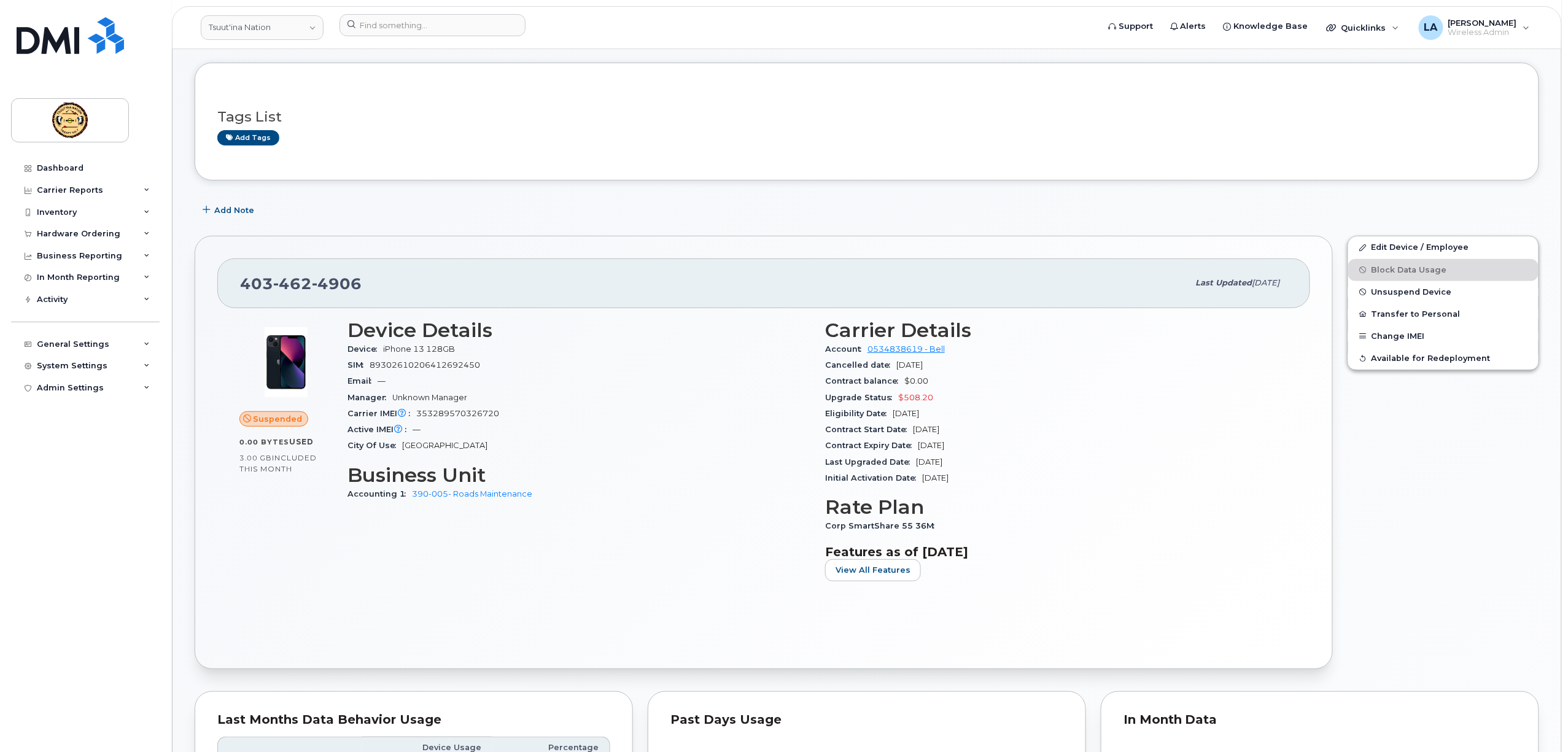
scroll to position [82, 0]
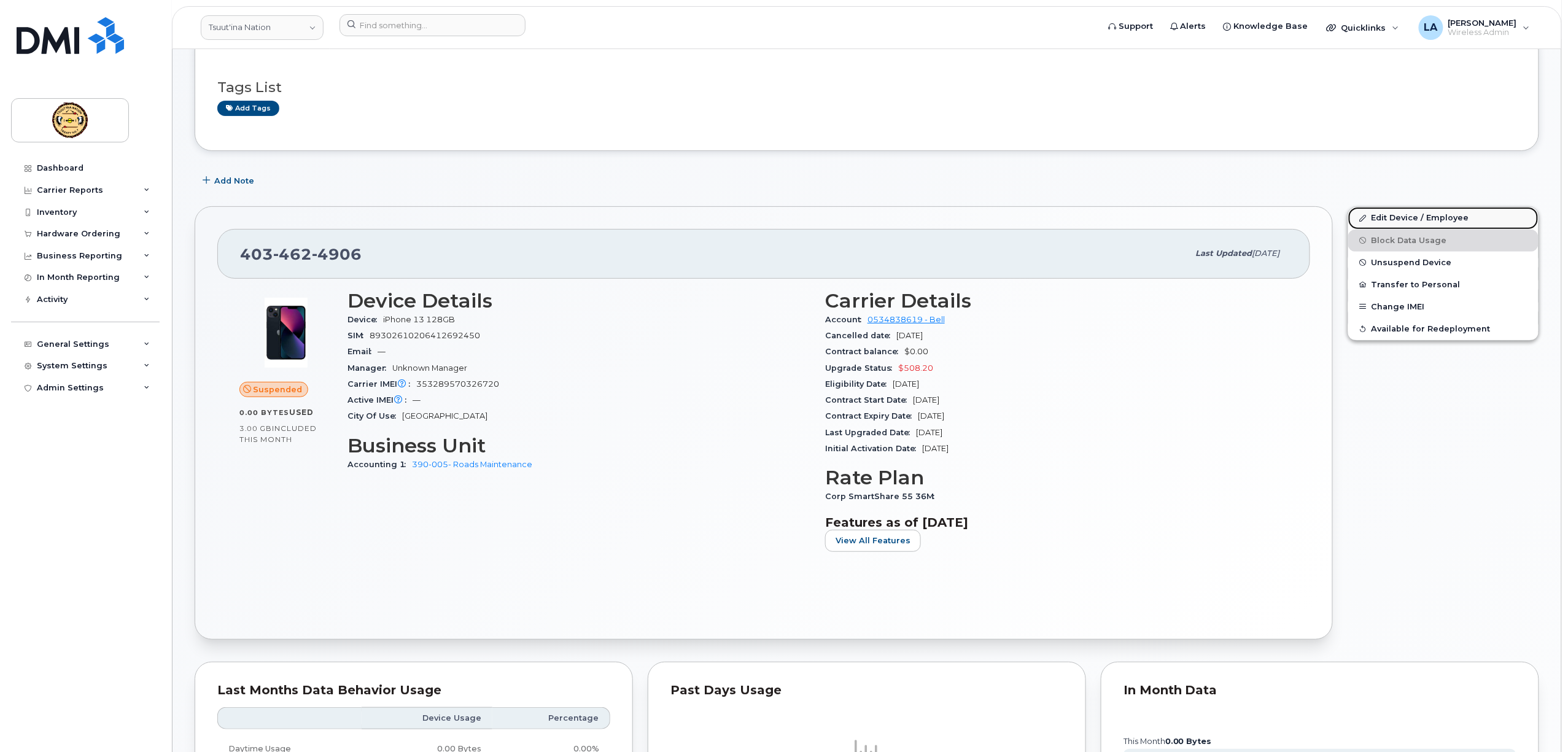
click at [1379, 217] on link "Edit Device / Employee" at bounding box center [1443, 218] width 190 height 22
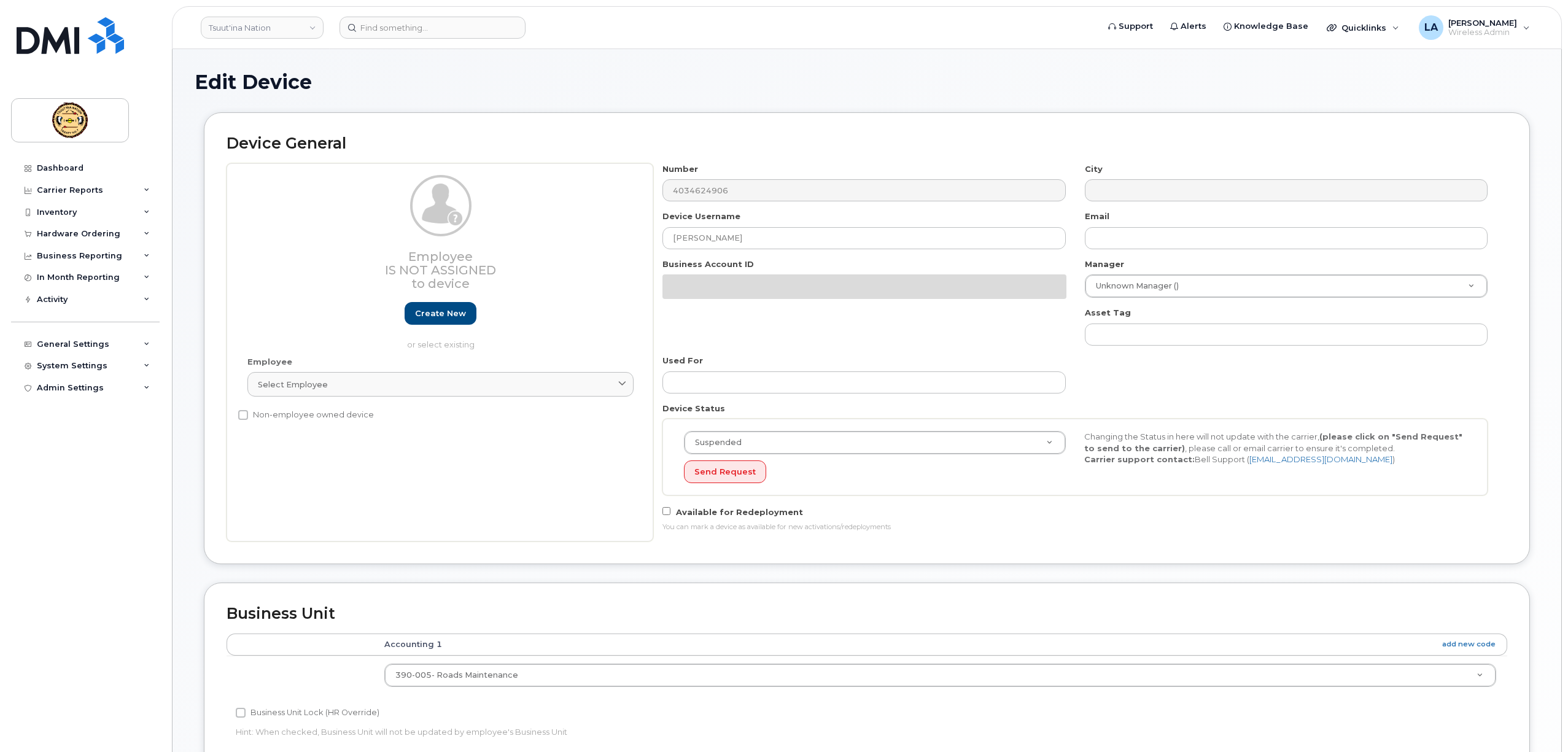
select select "10731667"
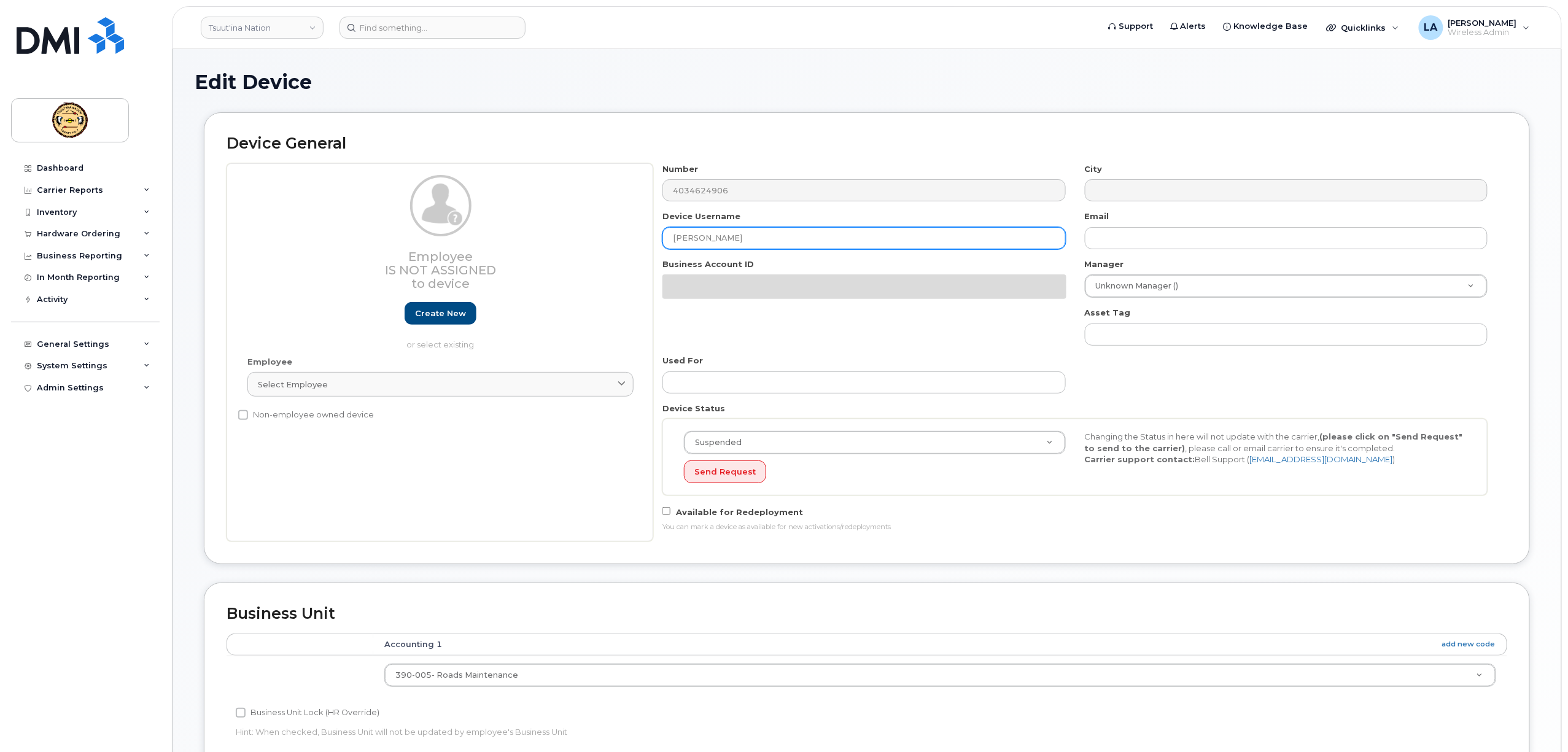
drag, startPoint x: 669, startPoint y: 244, endPoint x: 546, endPoint y: 252, distance: 123.3
click at [546, 252] on div "Employee Is not assigned to device Create new or select existing Employee Selec…" at bounding box center [867, 352] width 1281 height 379
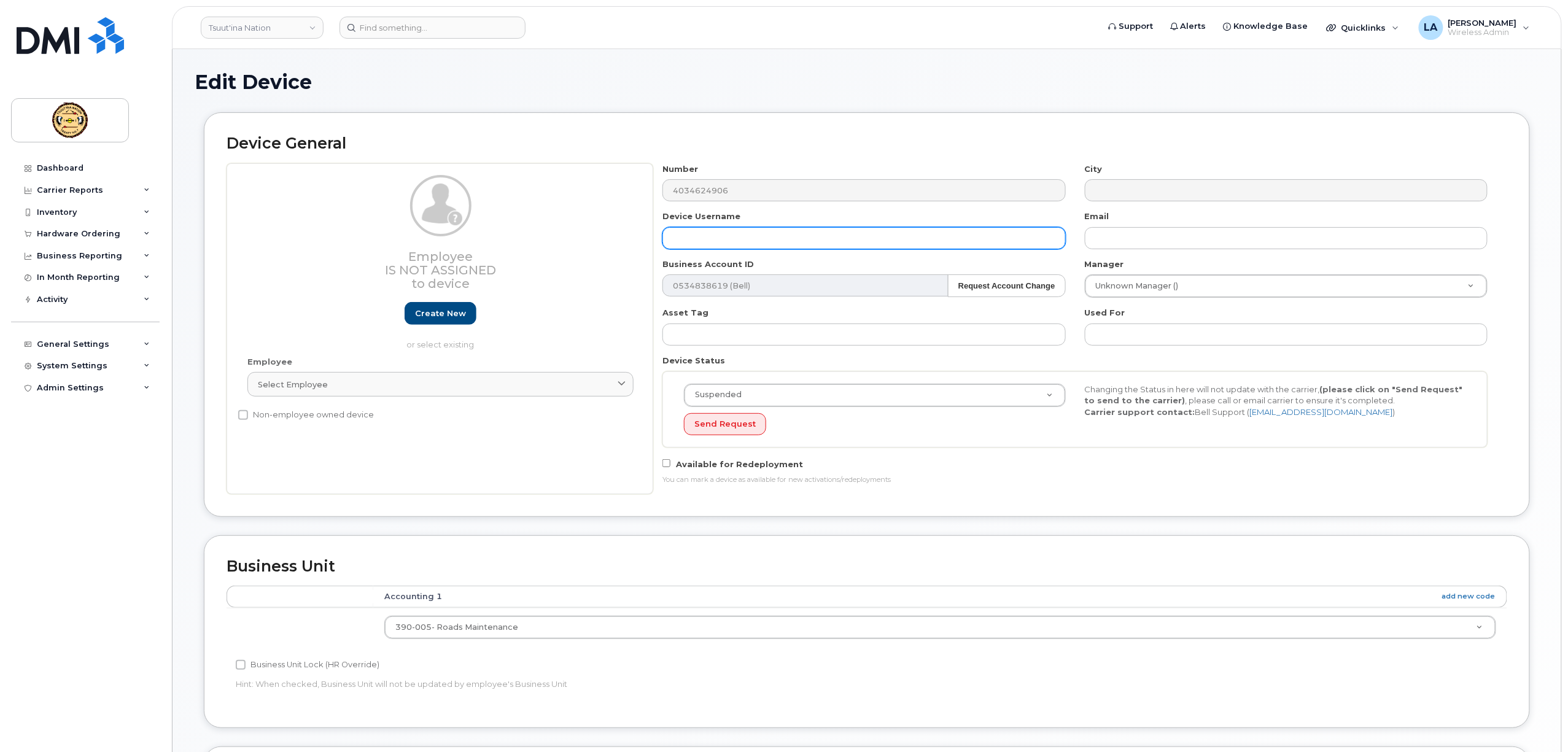
click at [711, 237] on input "text" at bounding box center [863, 238] width 402 height 22
paste input "CLINTON BIG PLUME"
type input "CLINTON BIG PLUME"
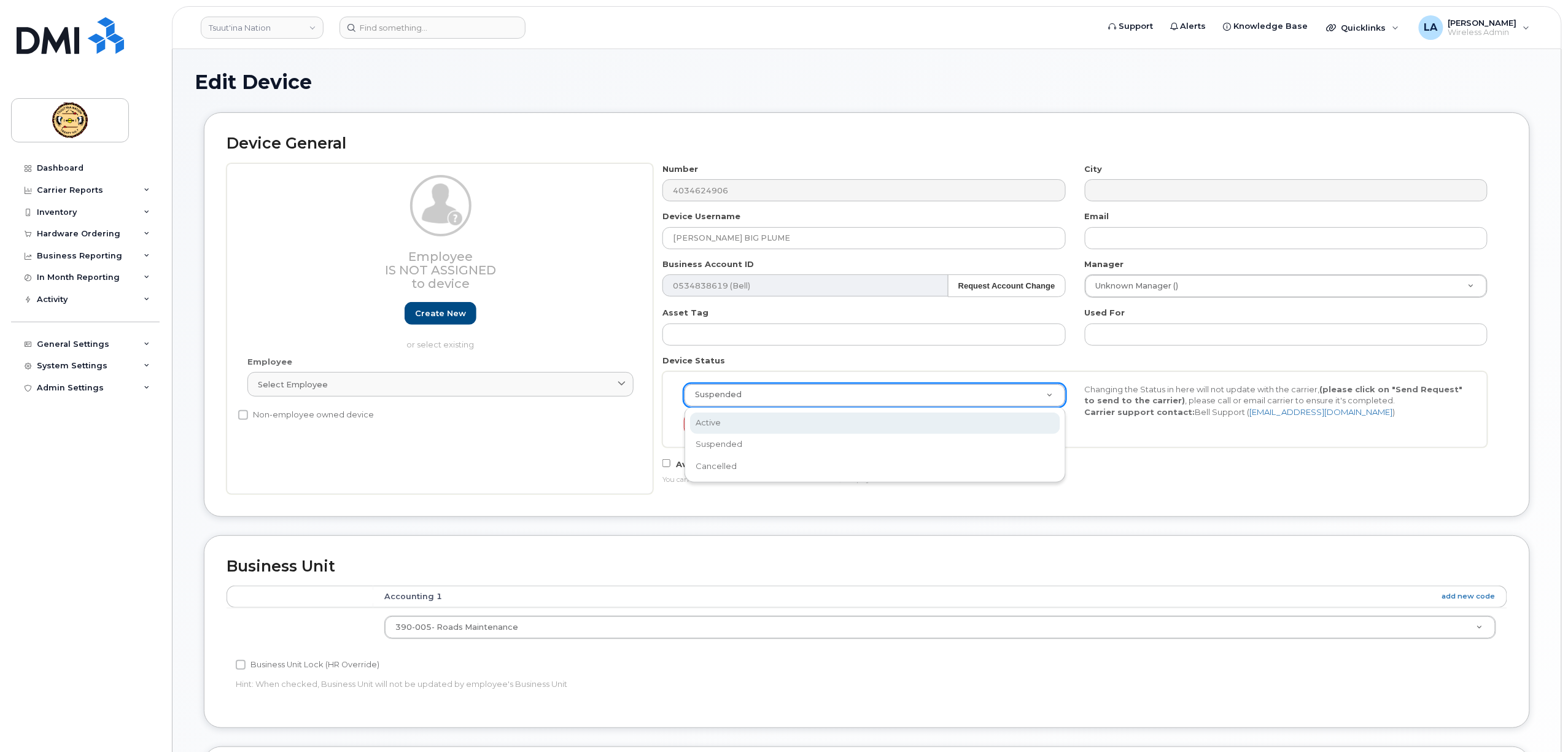
select select "active"
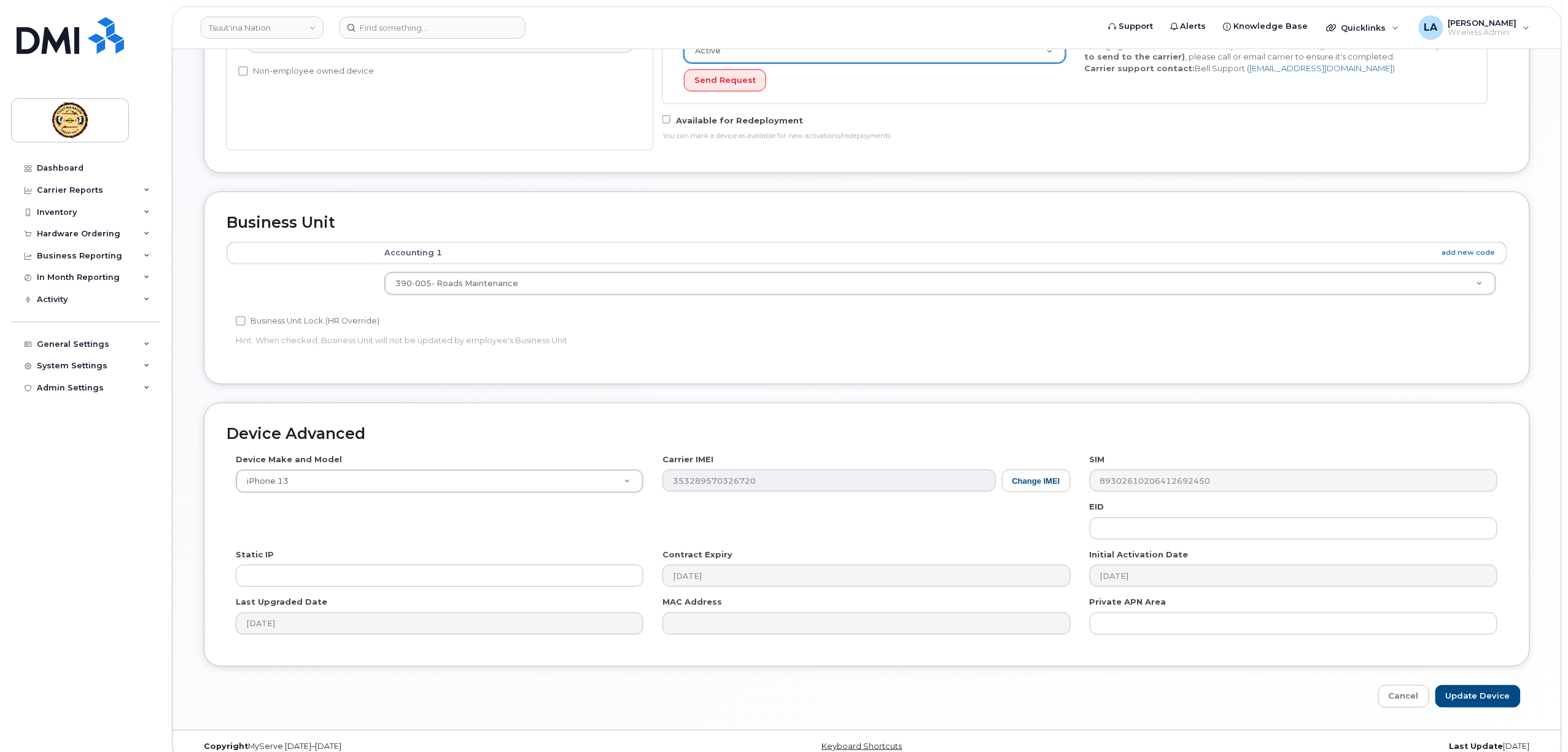
scroll to position [366, 0]
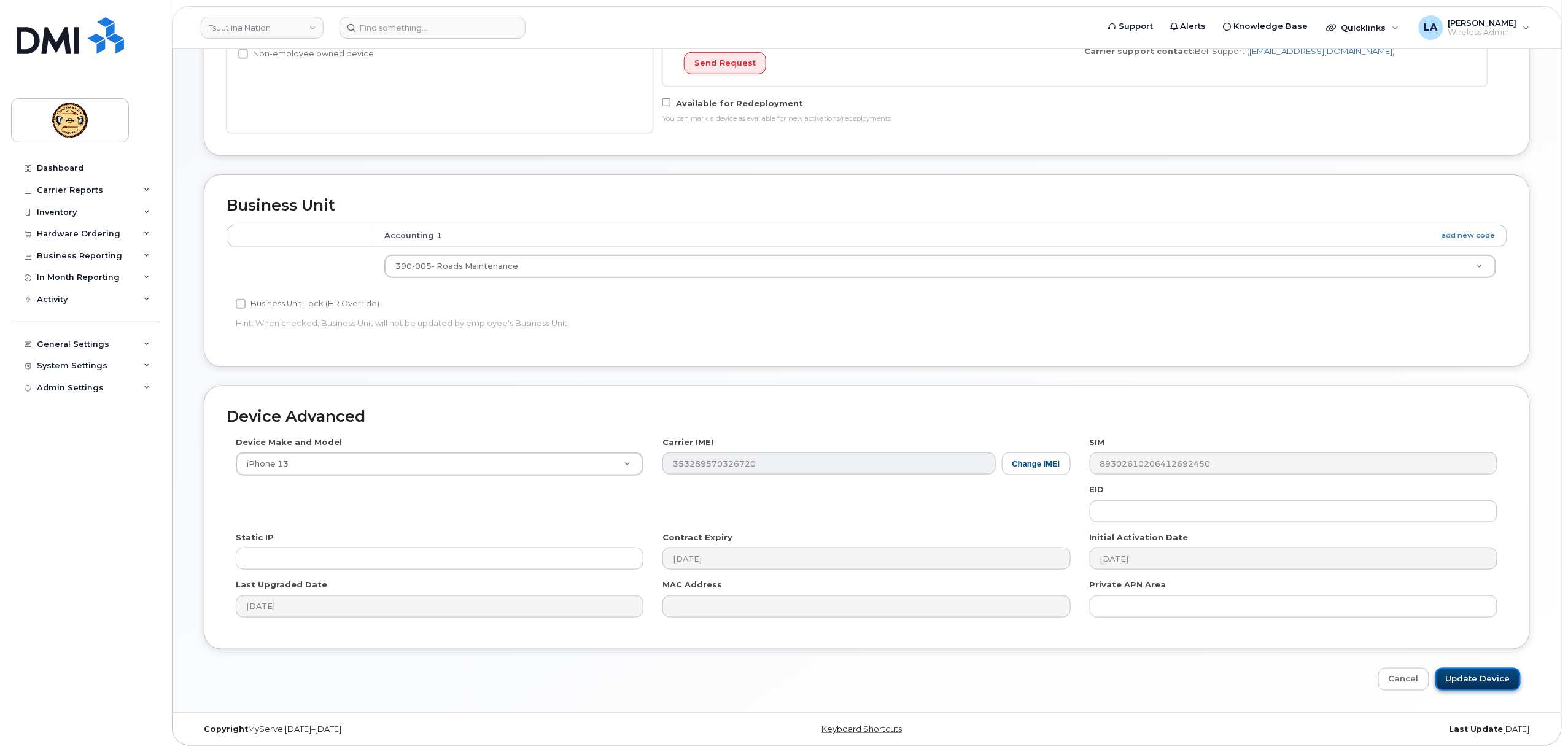
click at [1472, 678] on input "Update Device" at bounding box center [1478, 678] width 85 height 23
type input "Saving..."
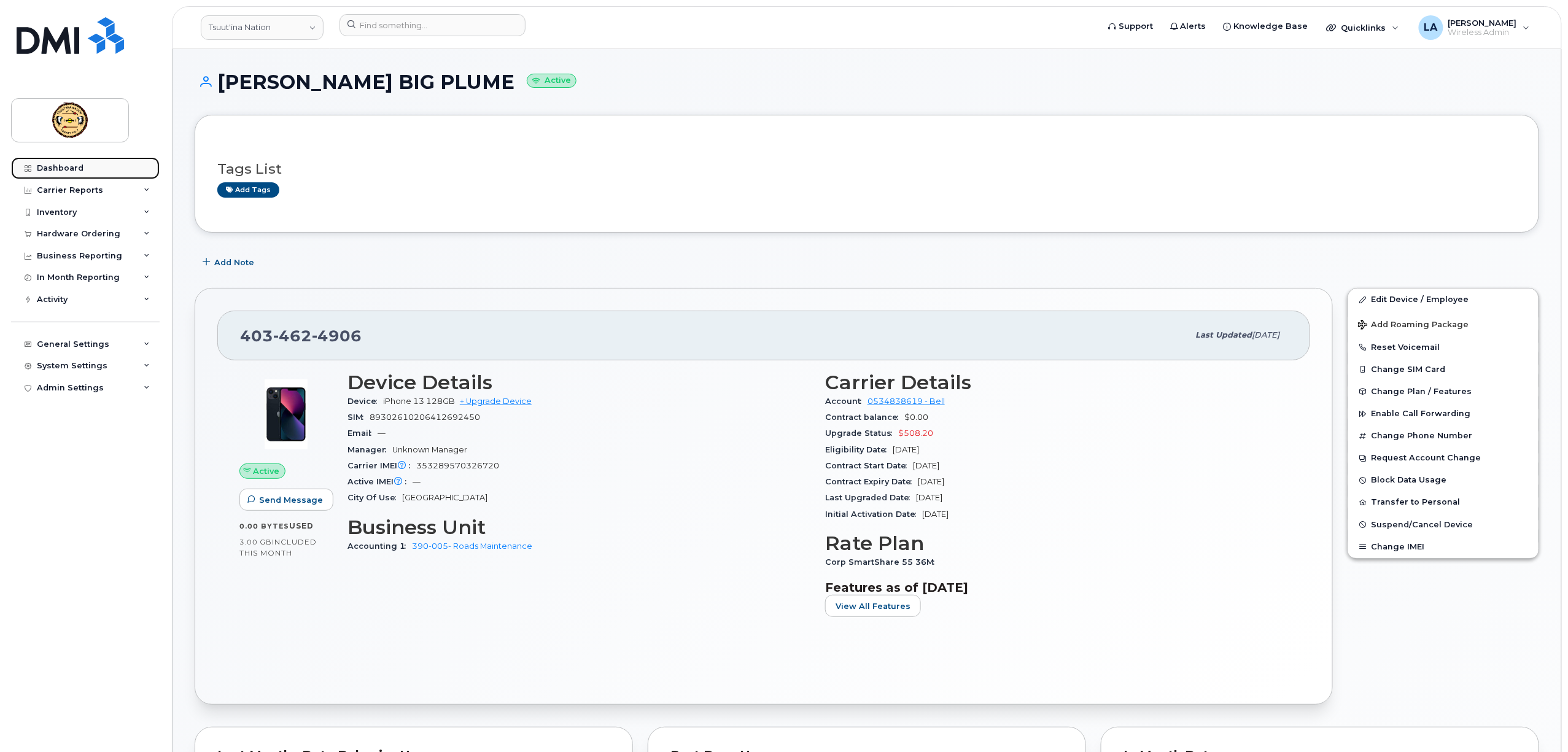
click at [45, 165] on div "Dashboard" at bounding box center [60, 168] width 46 height 10
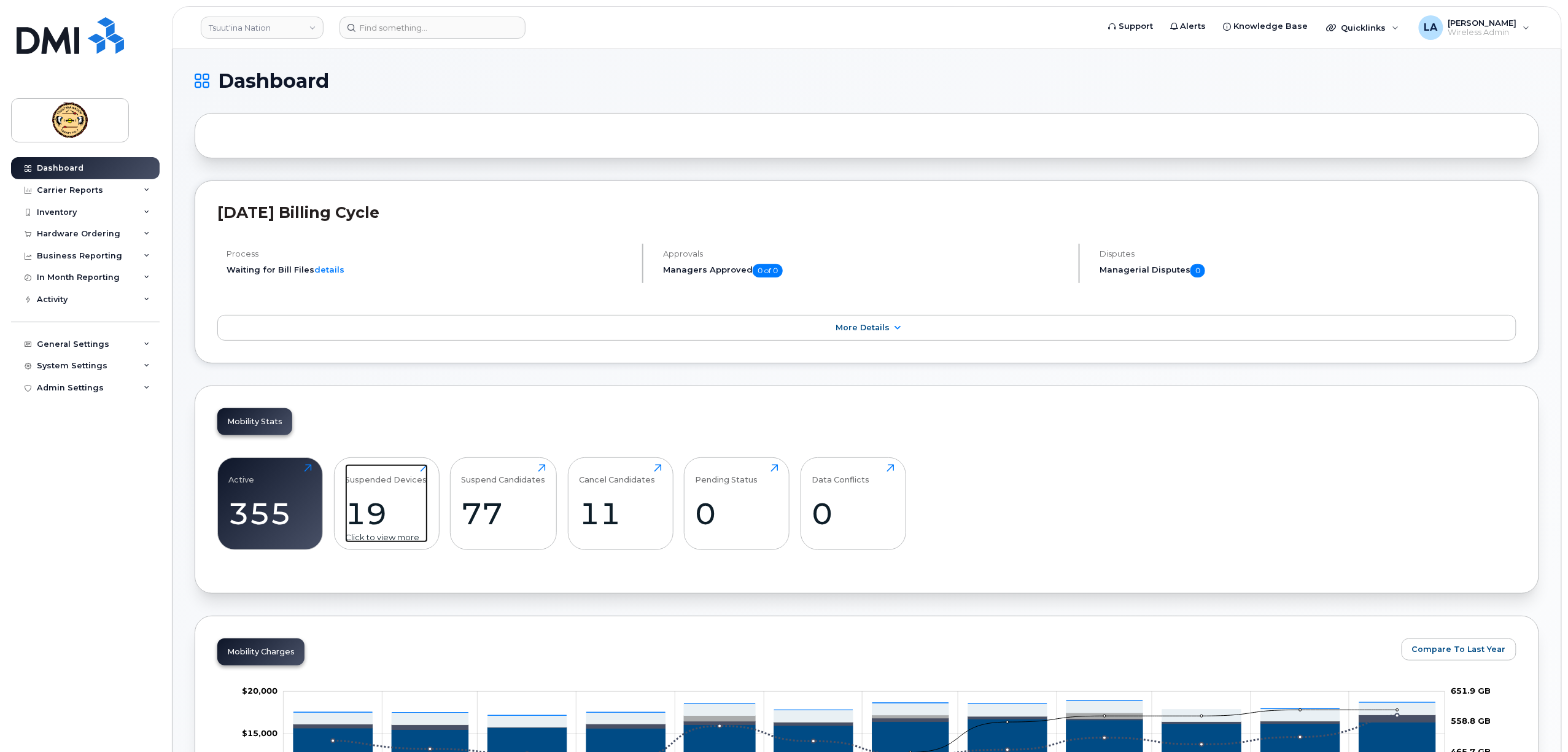
click at [364, 510] on div "19" at bounding box center [386, 513] width 83 height 36
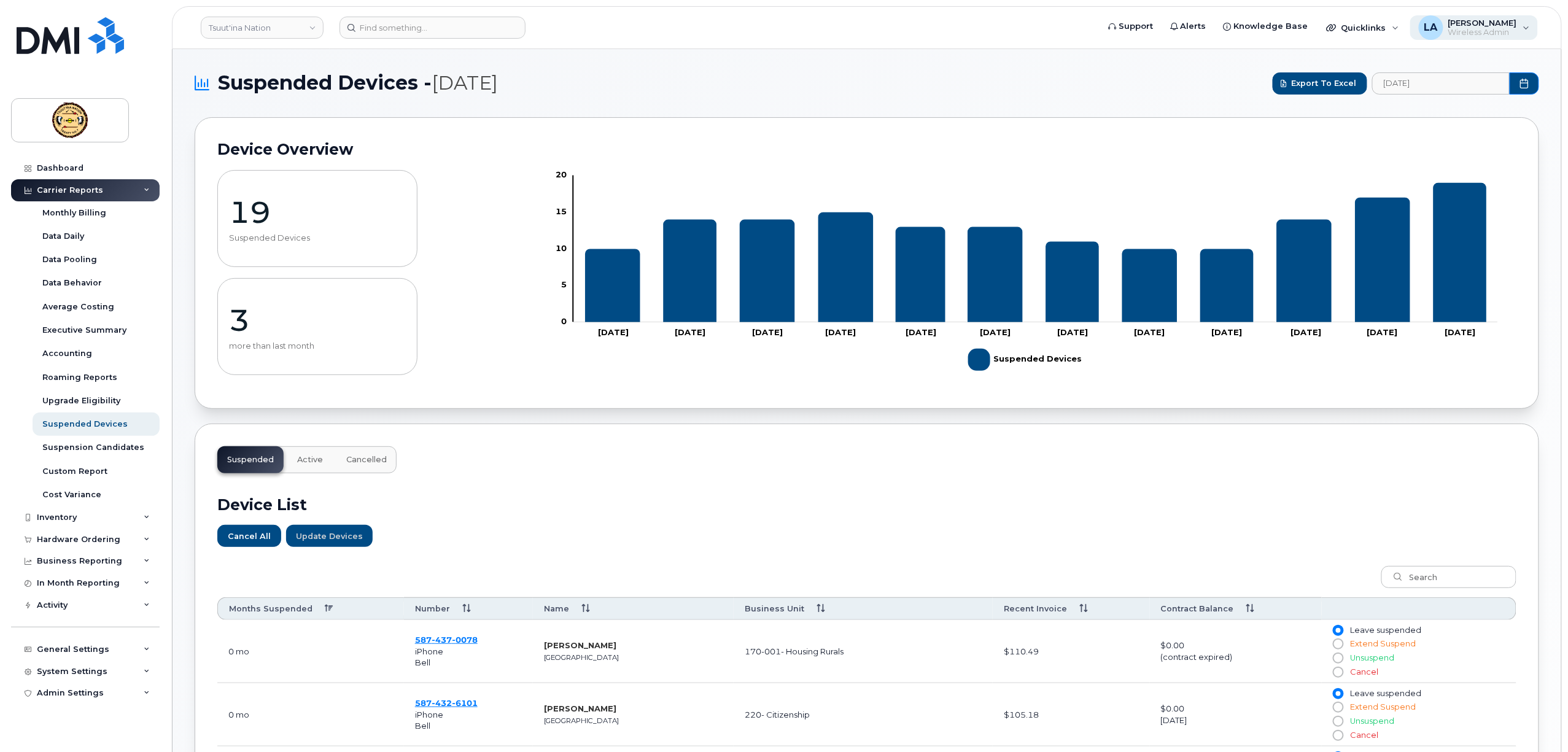
click at [1484, 20] on span "[PERSON_NAME]" at bounding box center [1483, 23] width 69 height 10
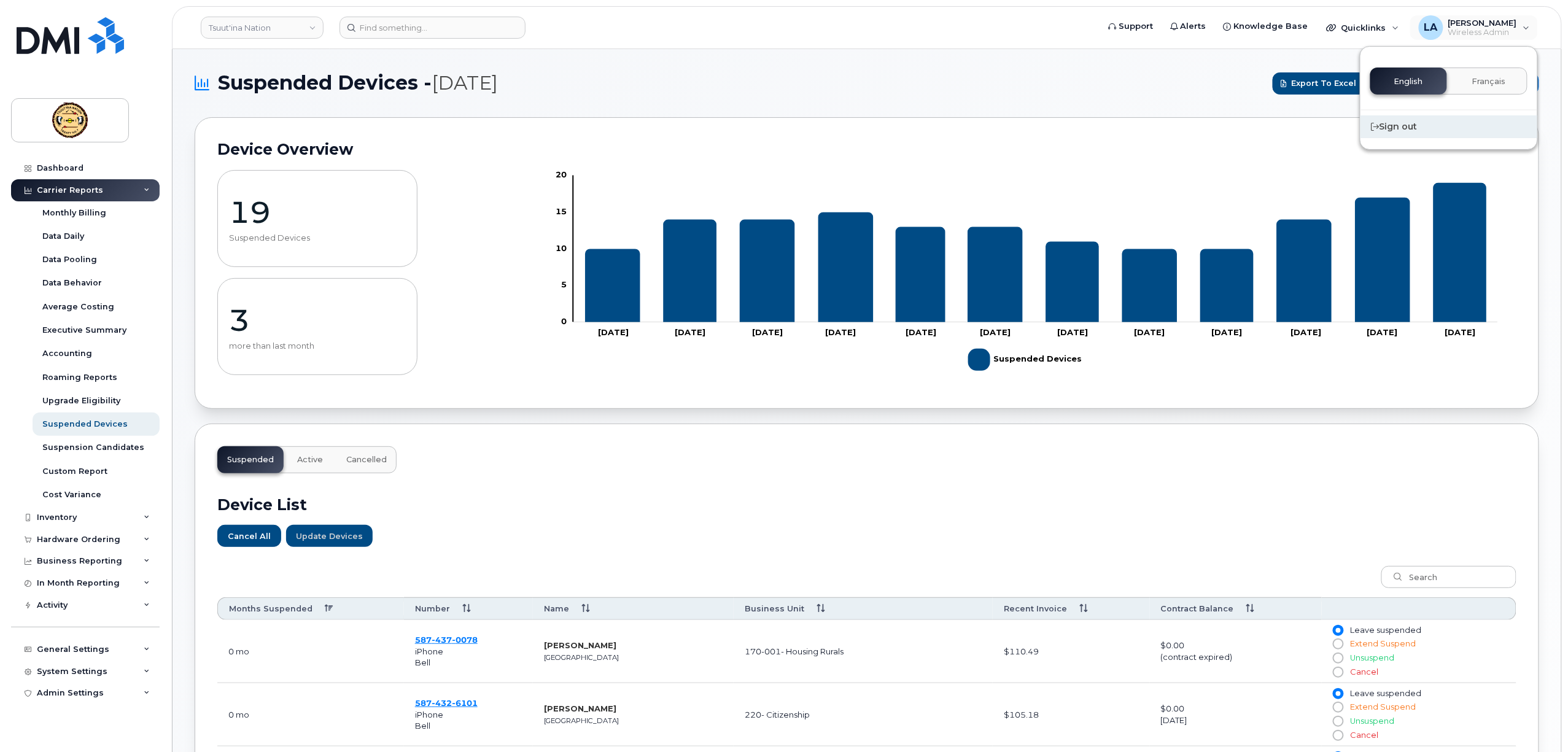
click at [1391, 128] on div "Sign out" at bounding box center [1448, 126] width 177 height 23
